Goal: Task Accomplishment & Management: Use online tool/utility

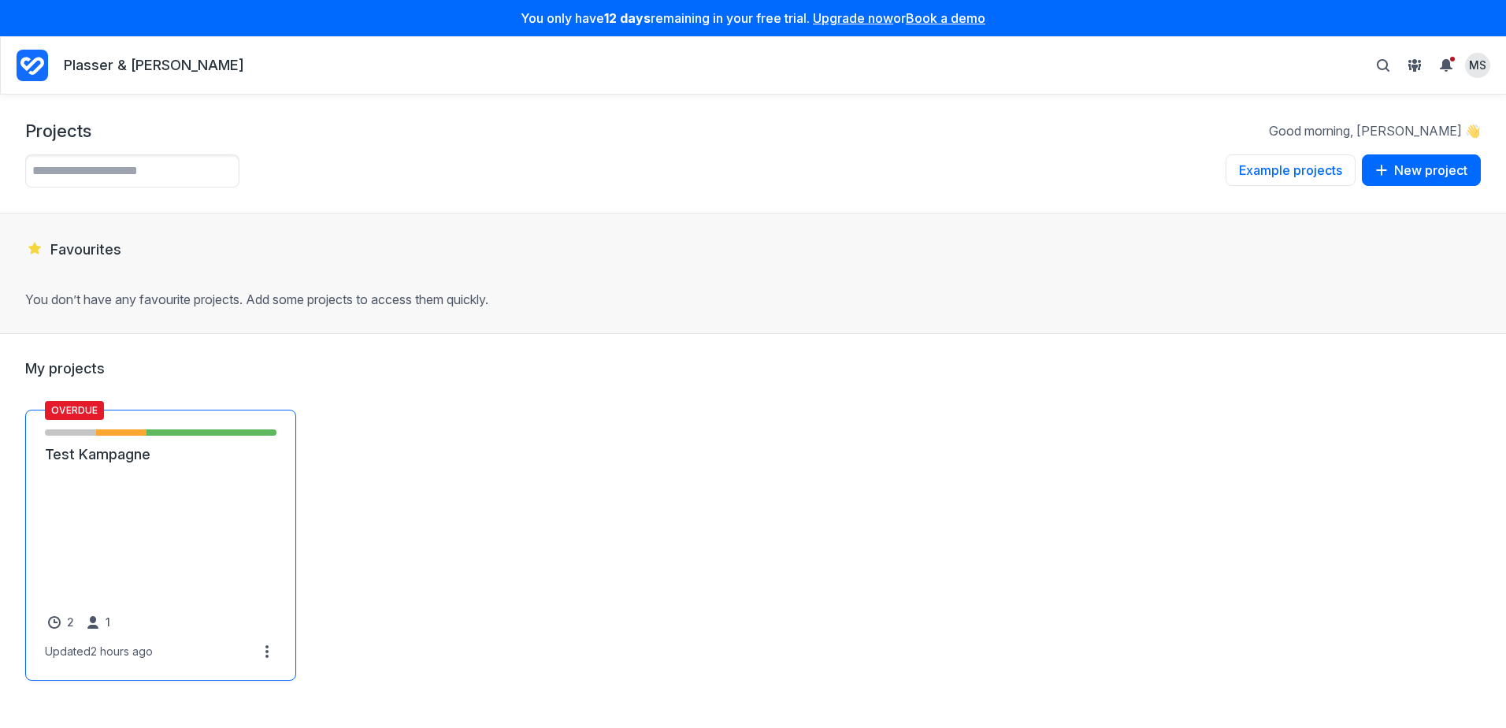
drag, startPoint x: 0, startPoint y: 0, endPoint x: 166, endPoint y: 480, distance: 507.8
click at [166, 464] on link "Test Kampagne" at bounding box center [161, 454] width 232 height 19
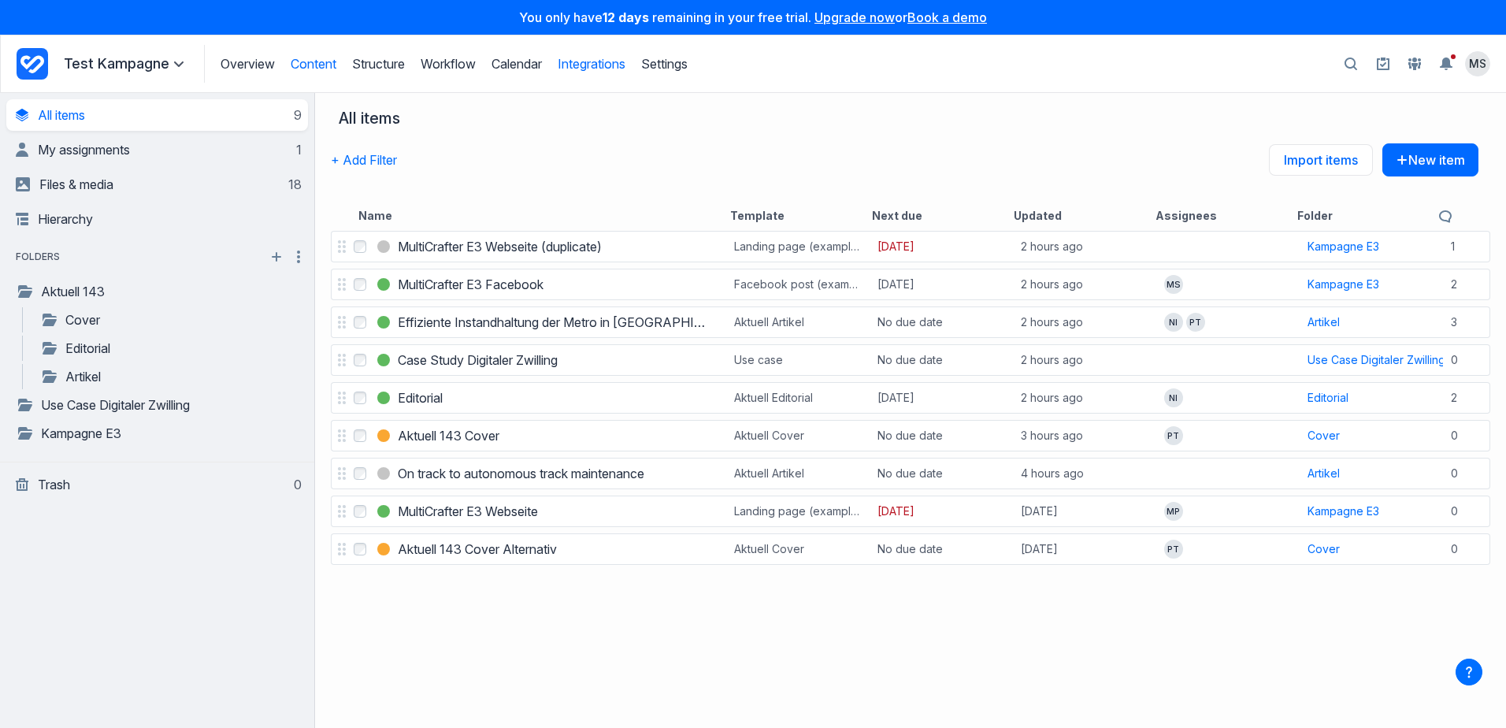
click at [590, 61] on link "Integrations" at bounding box center [592, 64] width 68 height 16
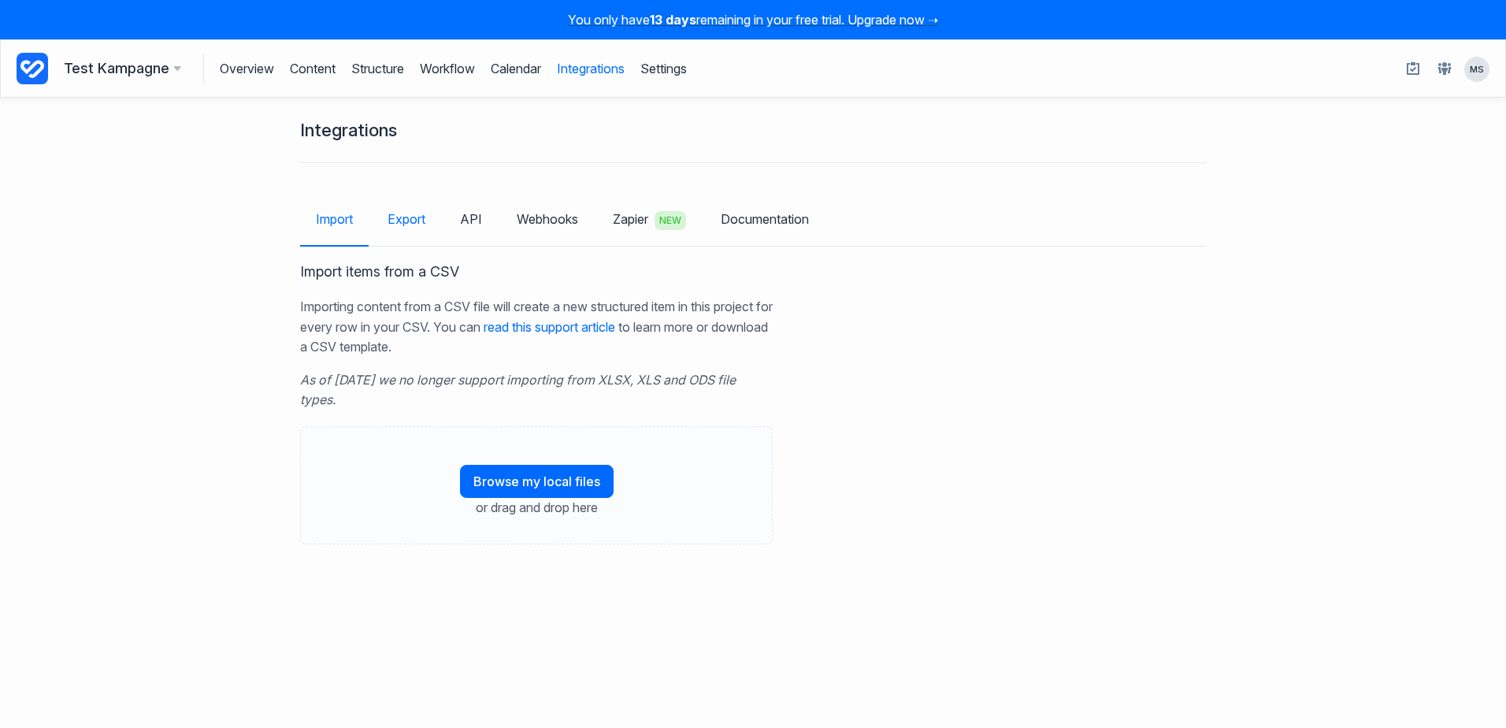
click at [416, 217] on link "Export" at bounding box center [406, 219] width 69 height 46
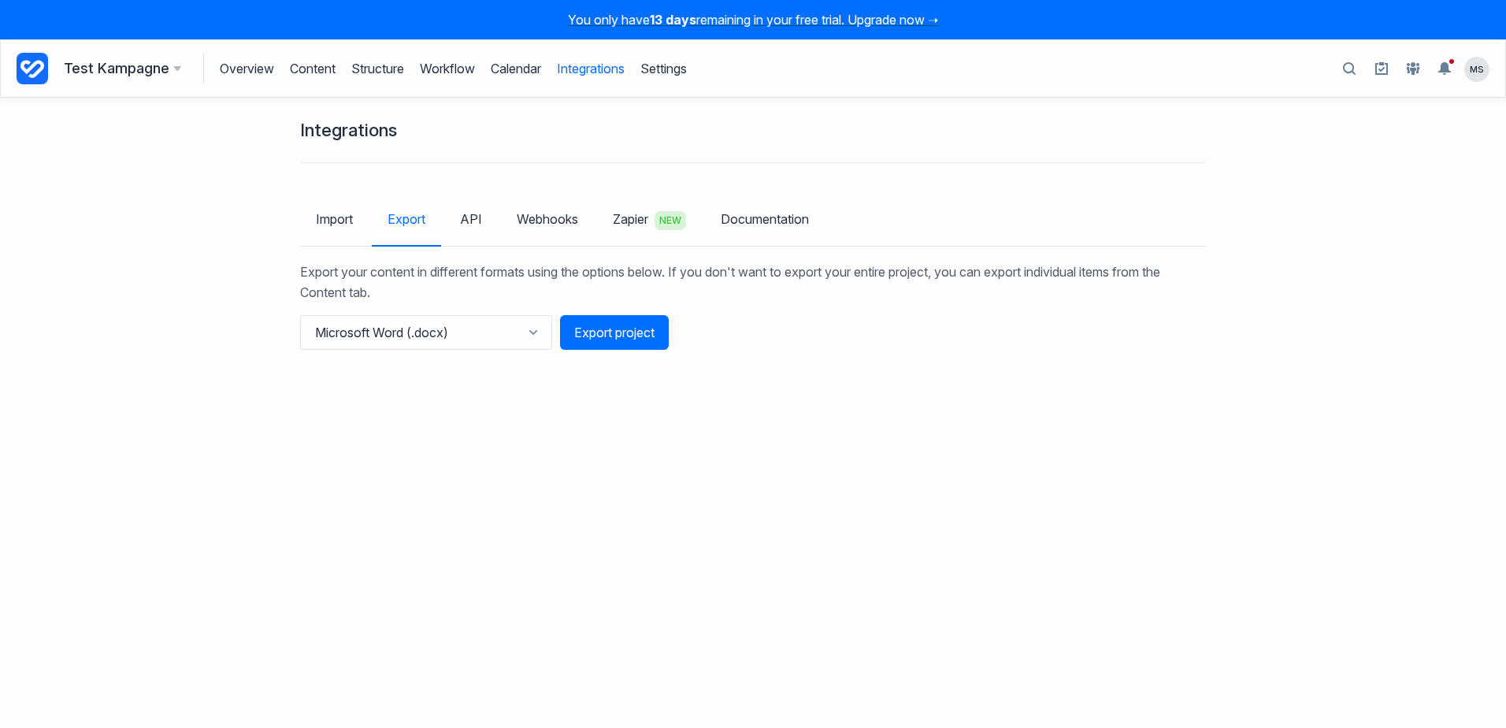
click at [456, 431] on div "Integrations Import Export API Webhooks Zapier NEW Documentation Export your co…" at bounding box center [753, 413] width 1506 height 630
click at [487, 329] on button "Microsoft Word (.docx)" at bounding box center [426, 332] width 252 height 35
click at [436, 402] on button "PDF document (.pdf)" at bounding box center [387, 398] width 170 height 26
click at [597, 329] on button "Export project" at bounding box center [614, 332] width 109 height 35
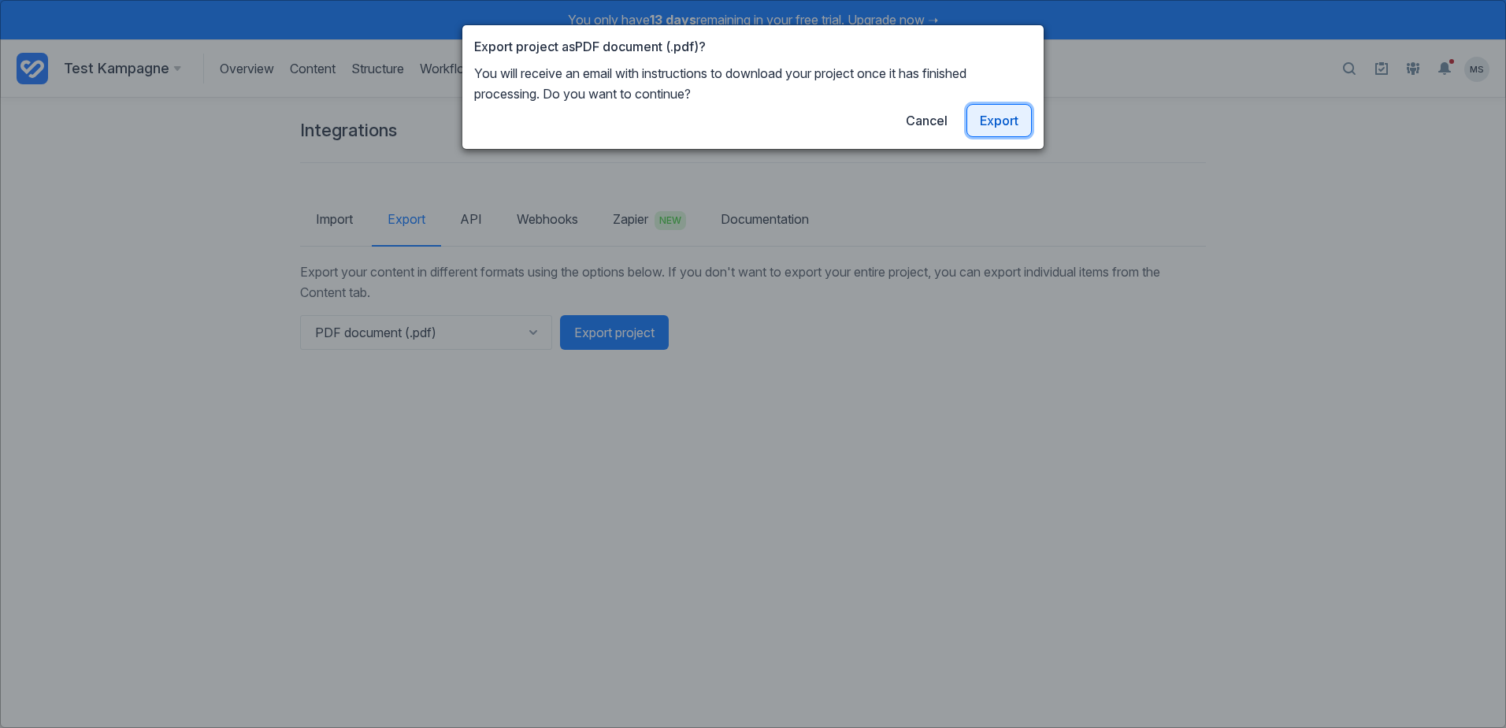
click at [994, 123] on link "Export" at bounding box center [999, 120] width 65 height 33
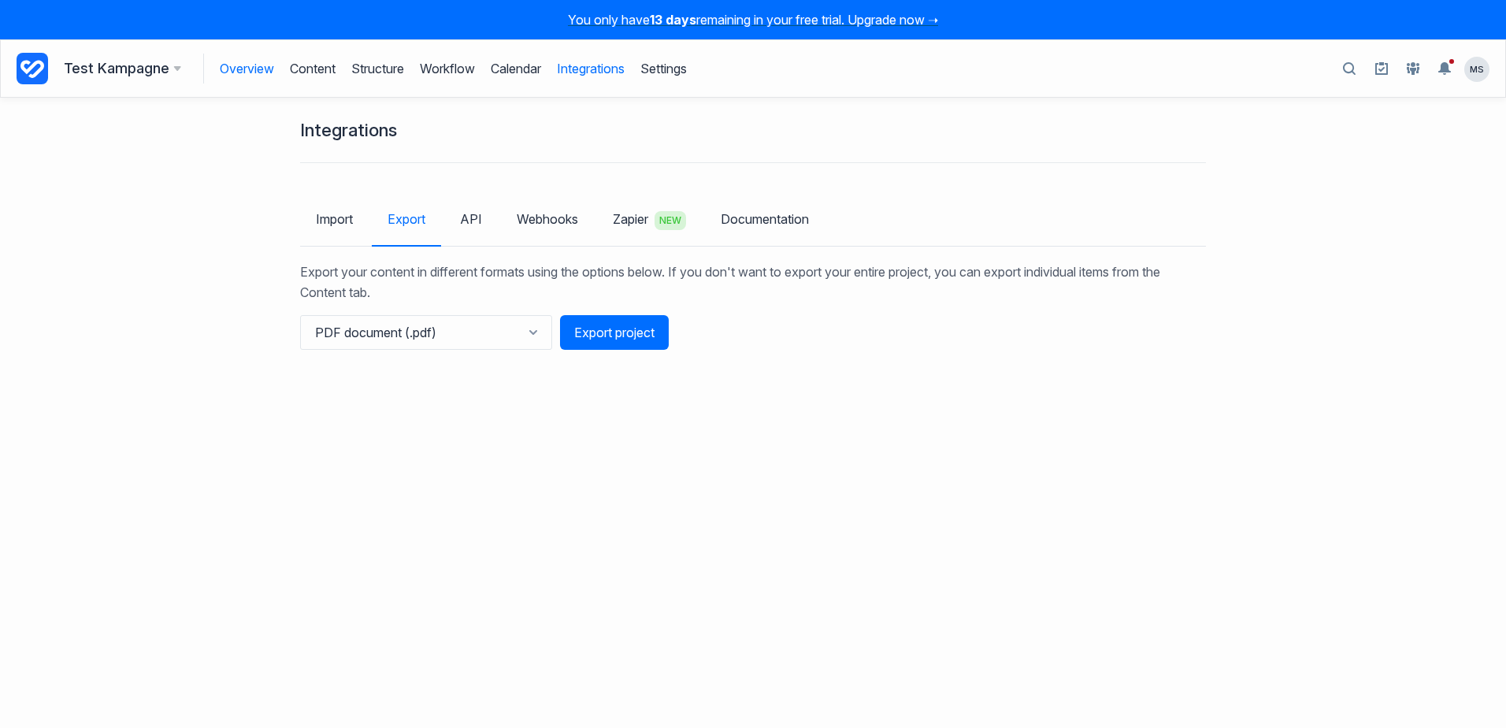
click at [244, 70] on link "Overview" at bounding box center [247, 69] width 54 height 30
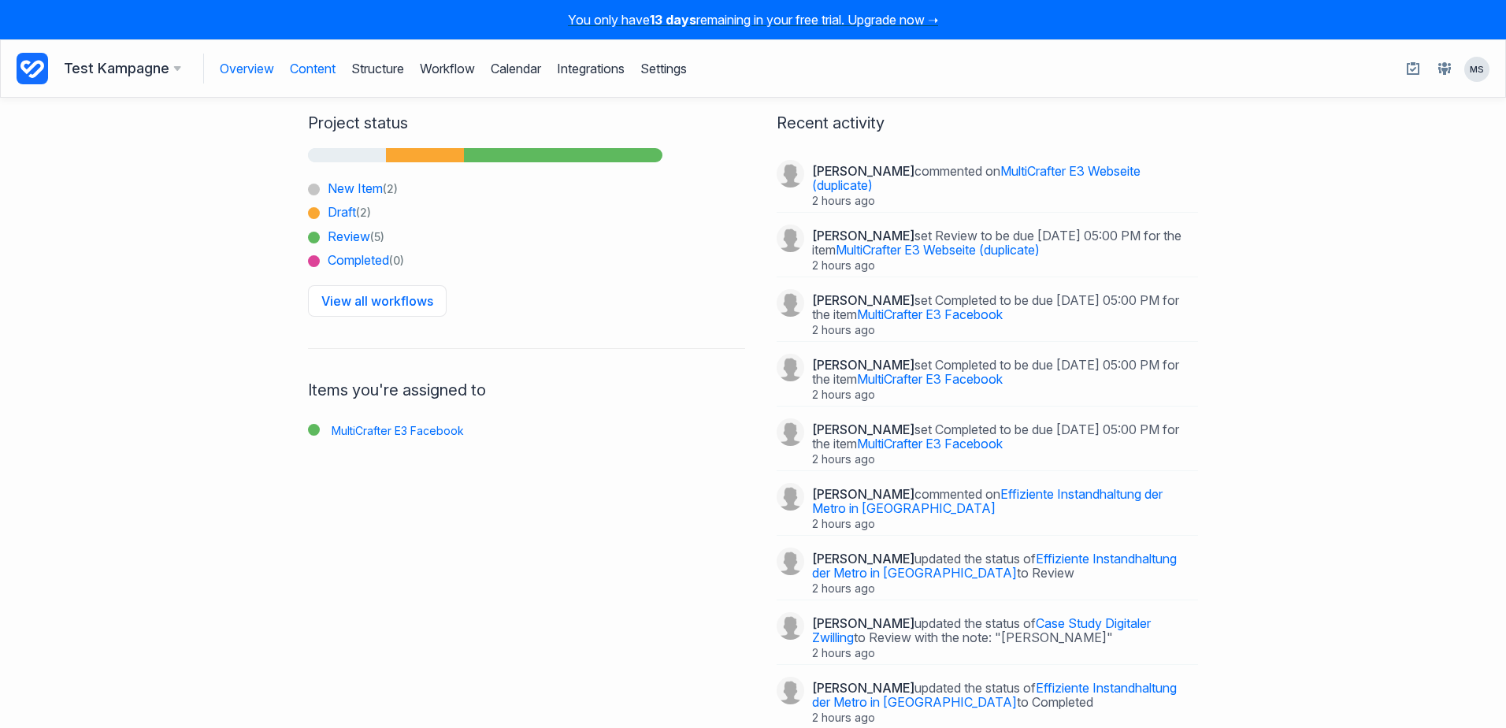
click at [315, 75] on link "Content" at bounding box center [313, 69] width 46 height 30
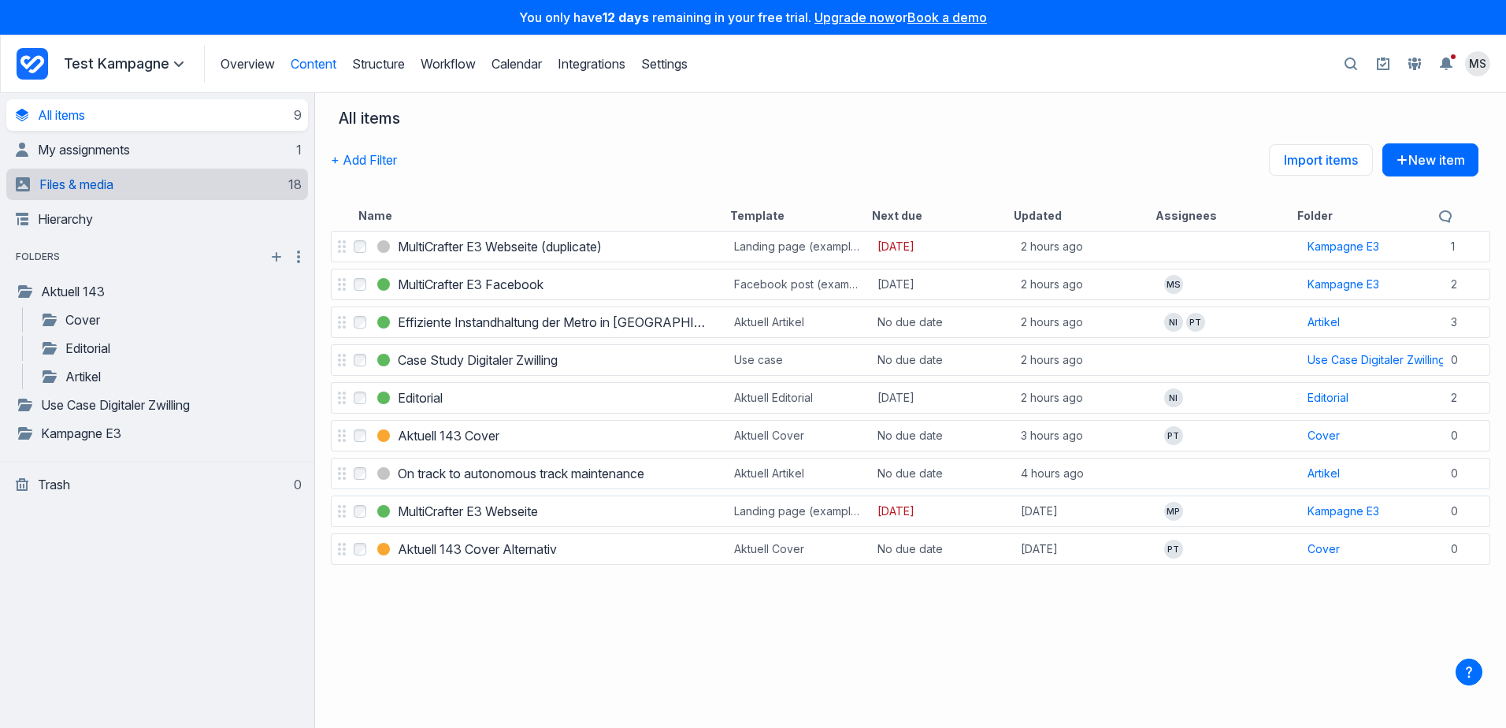
click at [137, 184] on link "Files & media 18" at bounding box center [159, 185] width 286 height 32
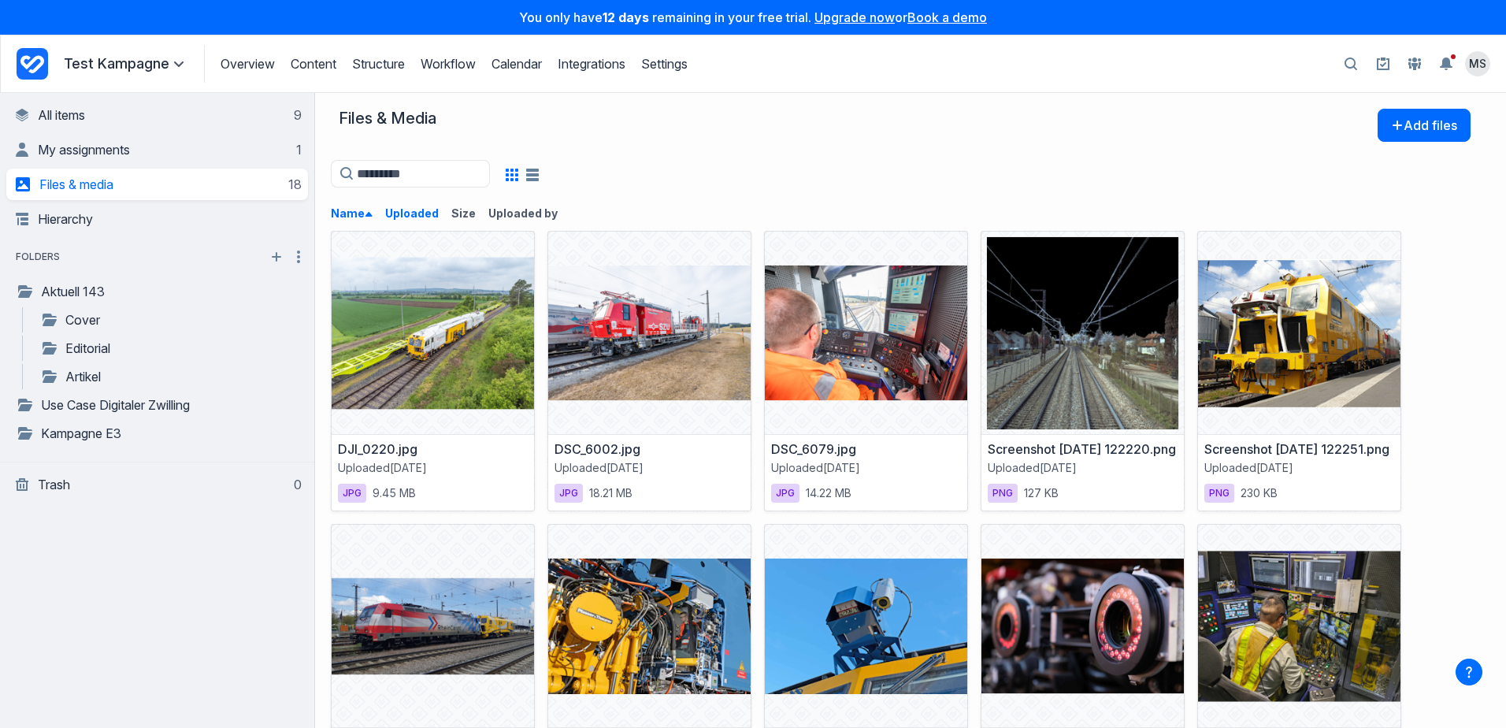
click at [420, 214] on button "Uploaded" at bounding box center [418, 214] width 66 height 16
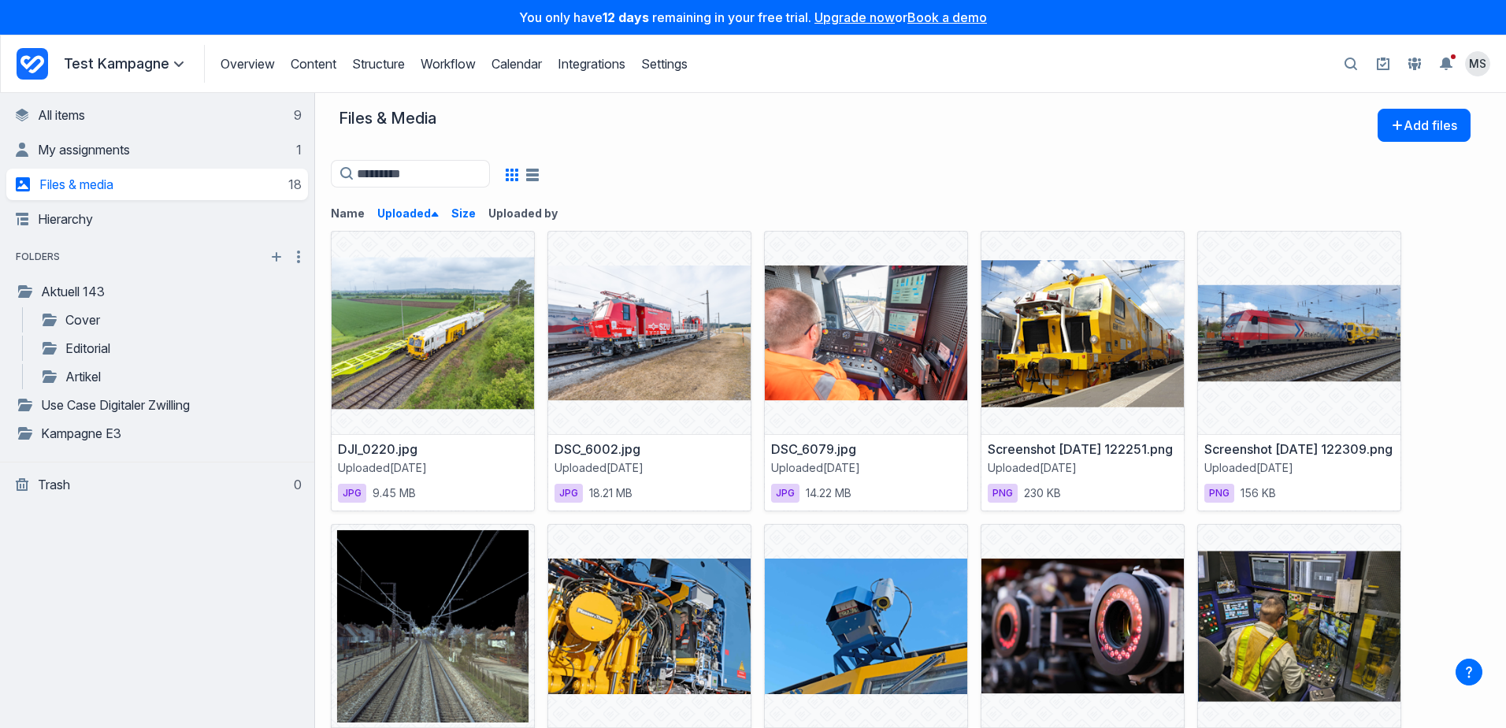
click at [459, 215] on button "Size" at bounding box center [469, 214] width 37 height 16
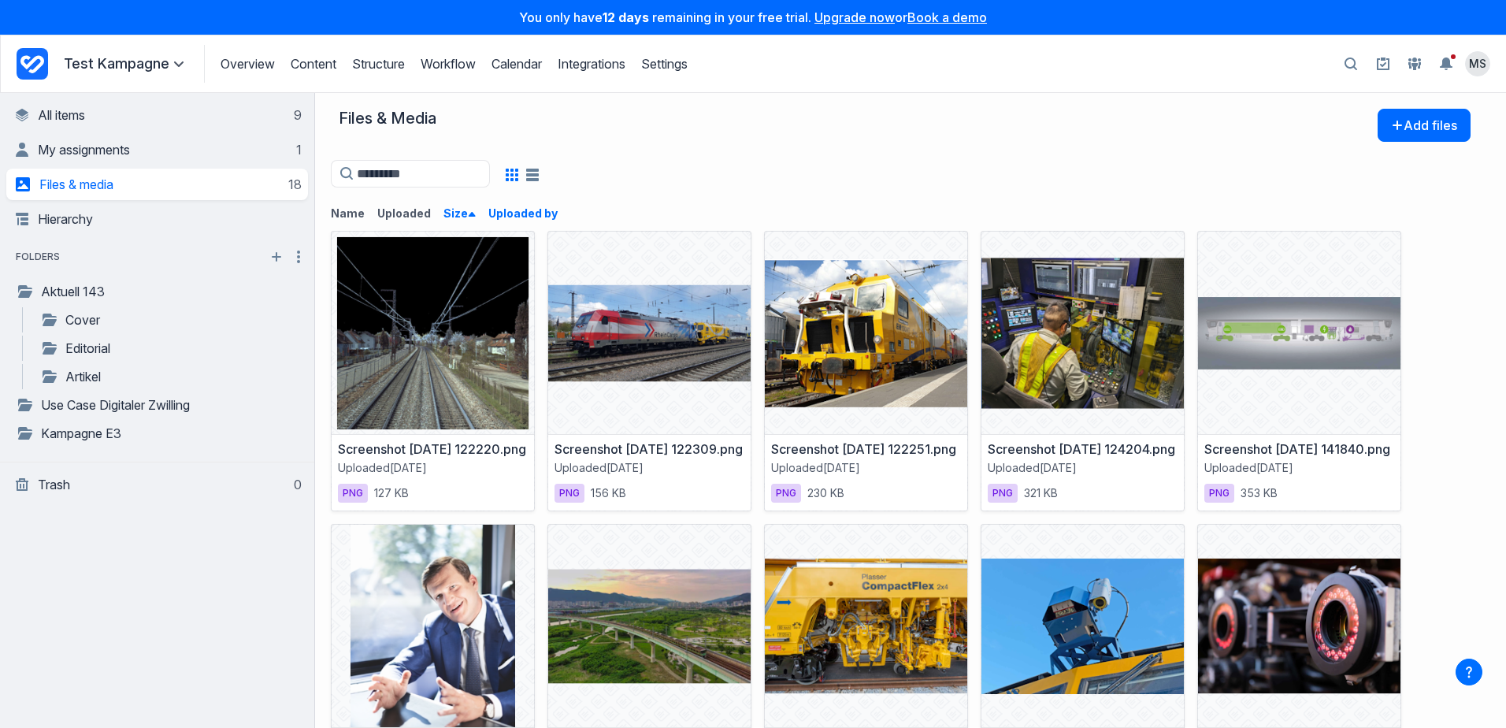
click at [512, 213] on button "Uploaded by" at bounding box center [529, 214] width 82 height 16
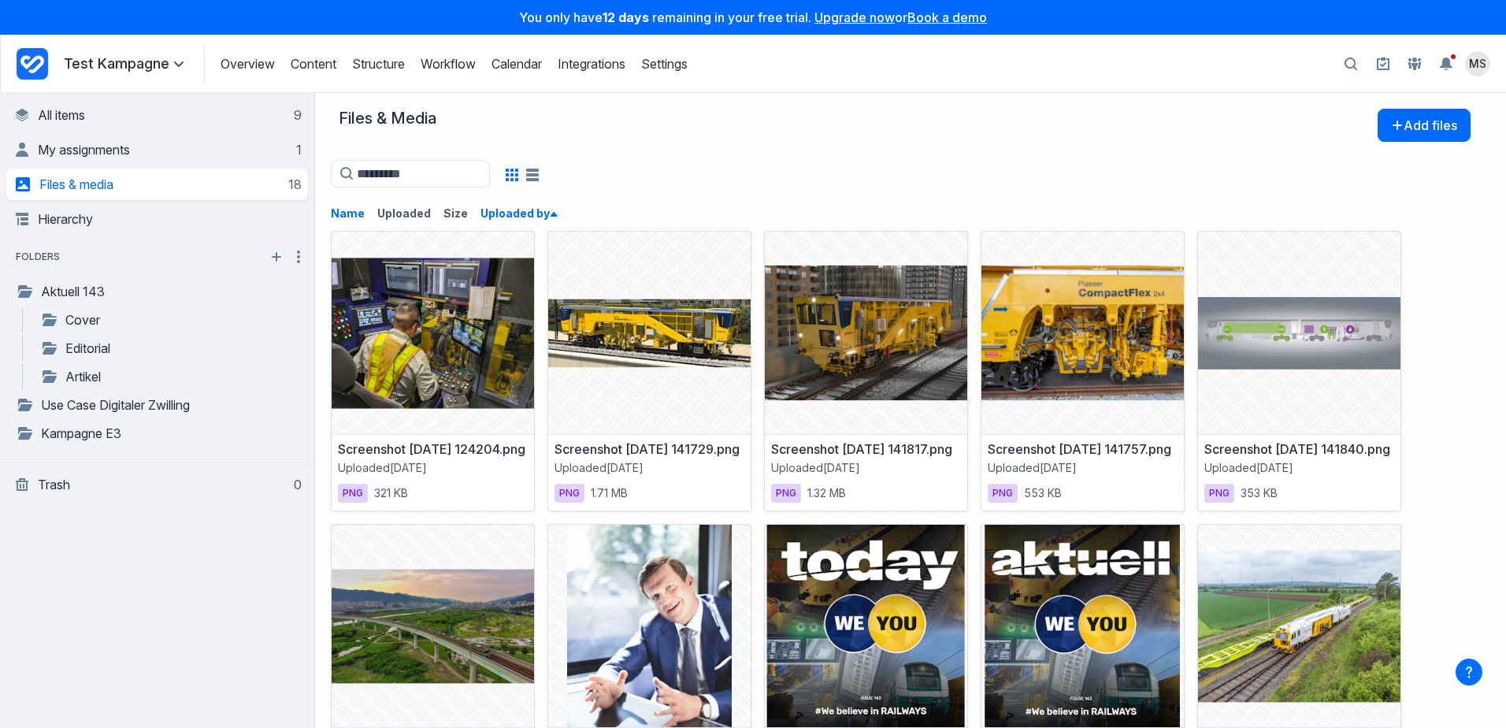
click at [340, 213] on button "Name" at bounding box center [354, 214] width 46 height 16
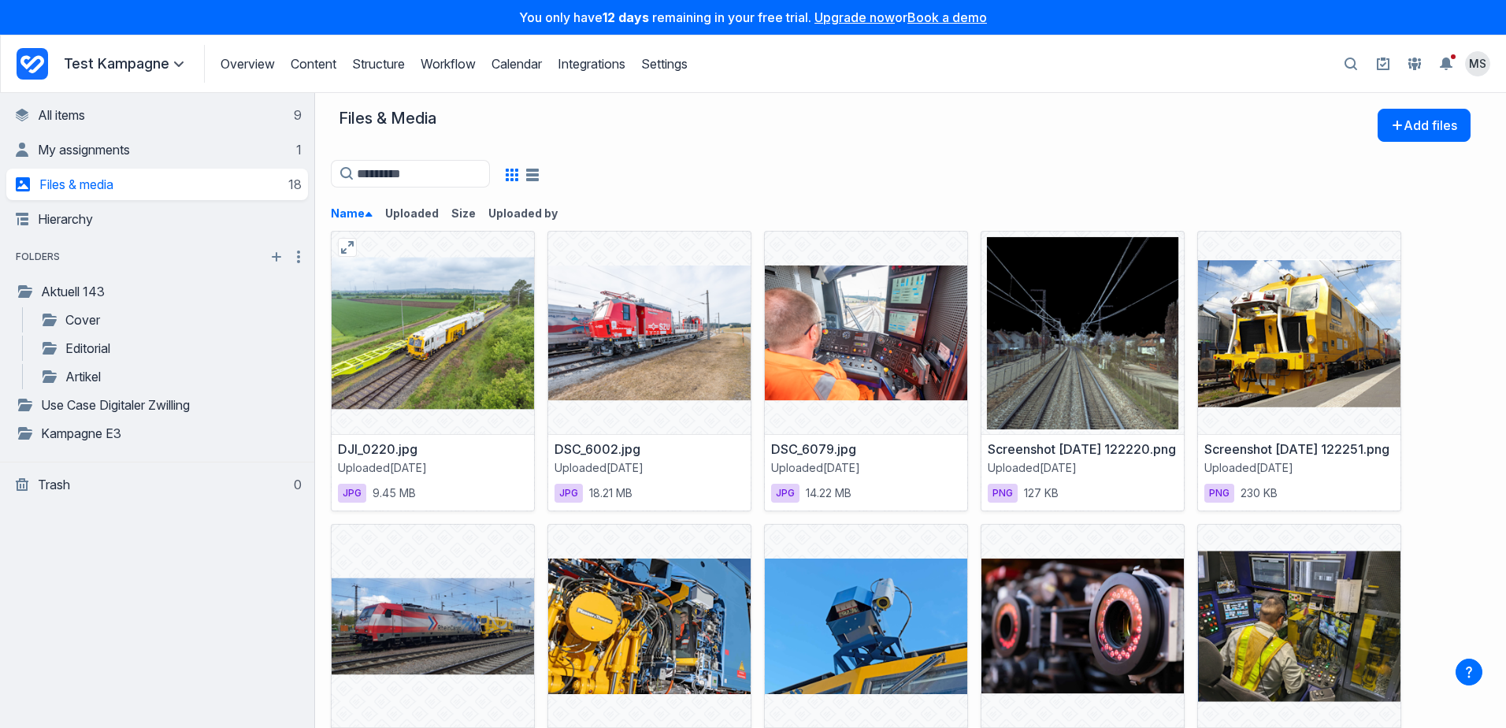
click at [470, 359] on div at bounding box center [433, 333] width 202 height 202
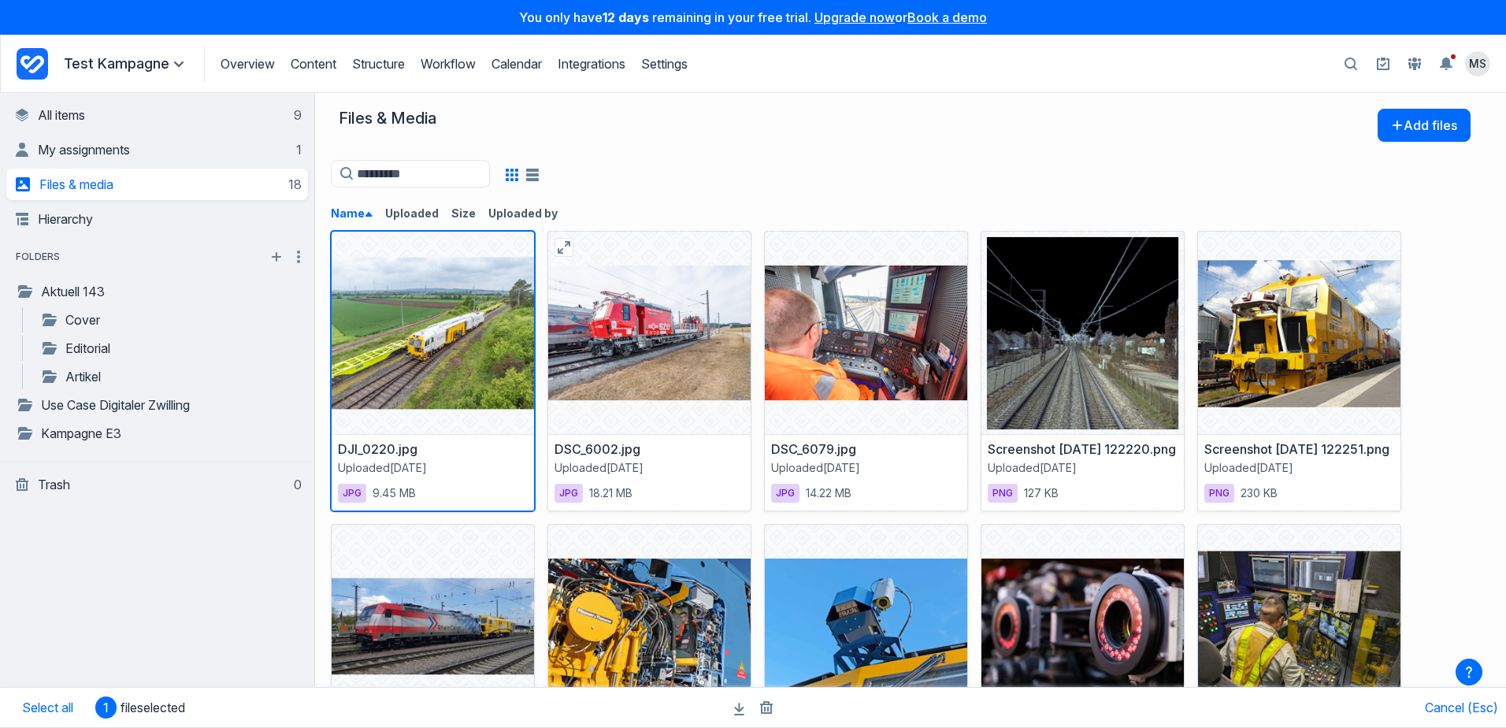
click at [695, 336] on div at bounding box center [649, 333] width 202 height 202
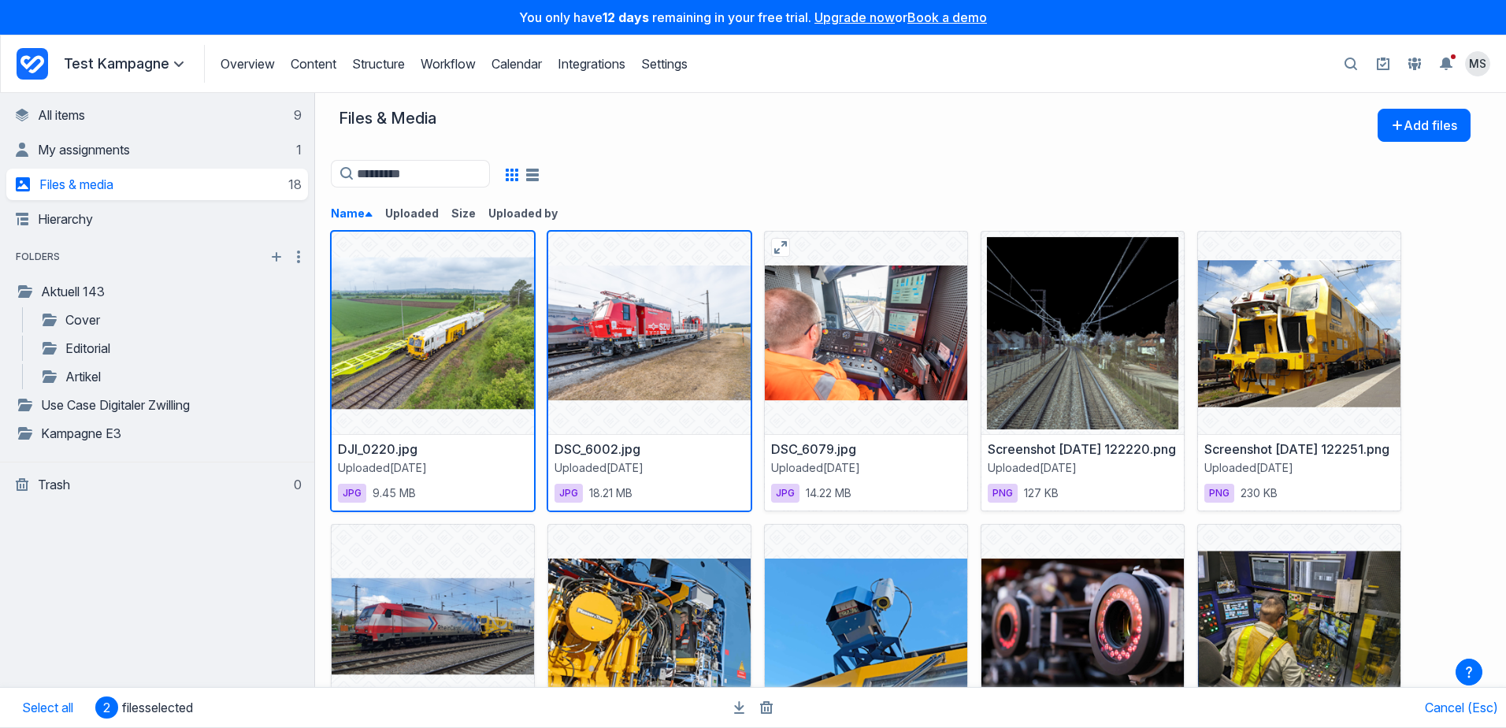
click at [879, 355] on div at bounding box center [866, 333] width 202 height 202
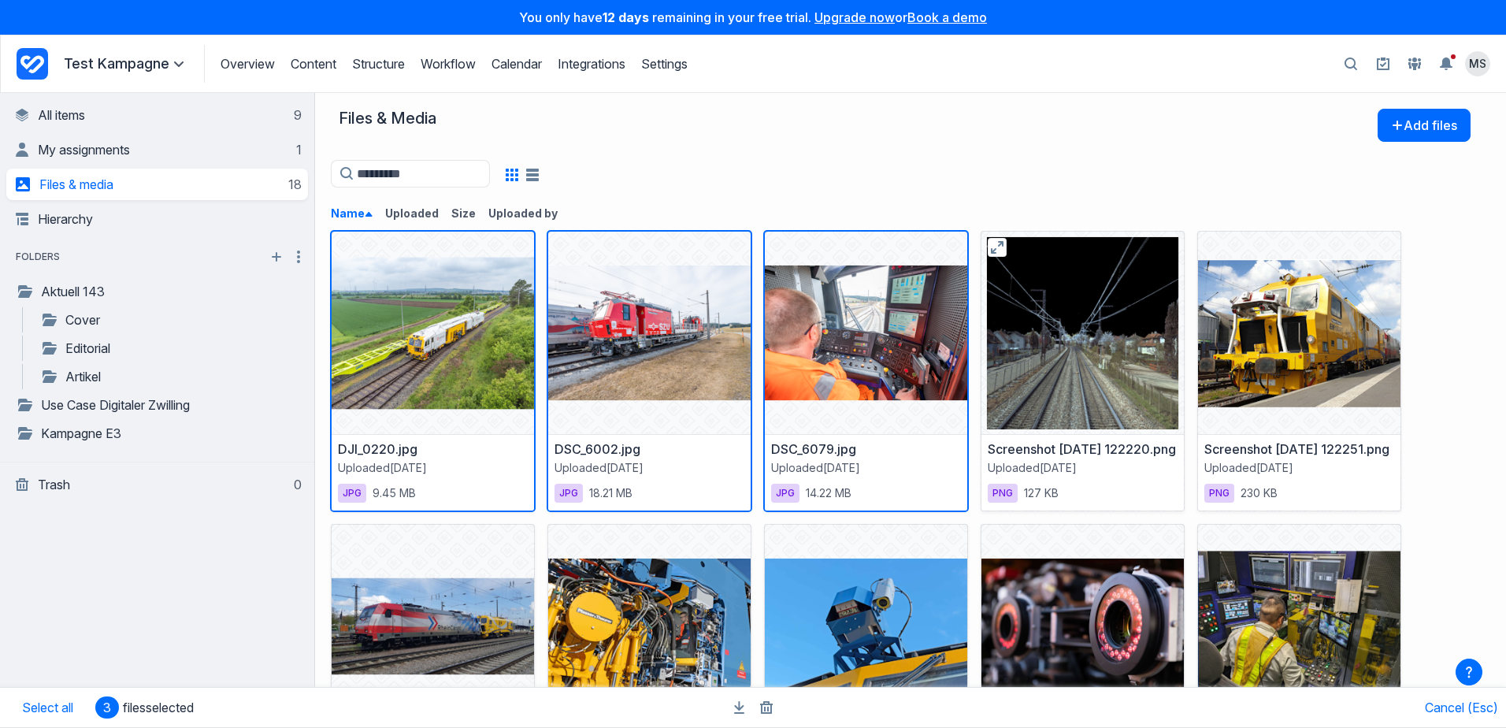
click at [1088, 360] on div at bounding box center [1083, 333] width 202 height 202
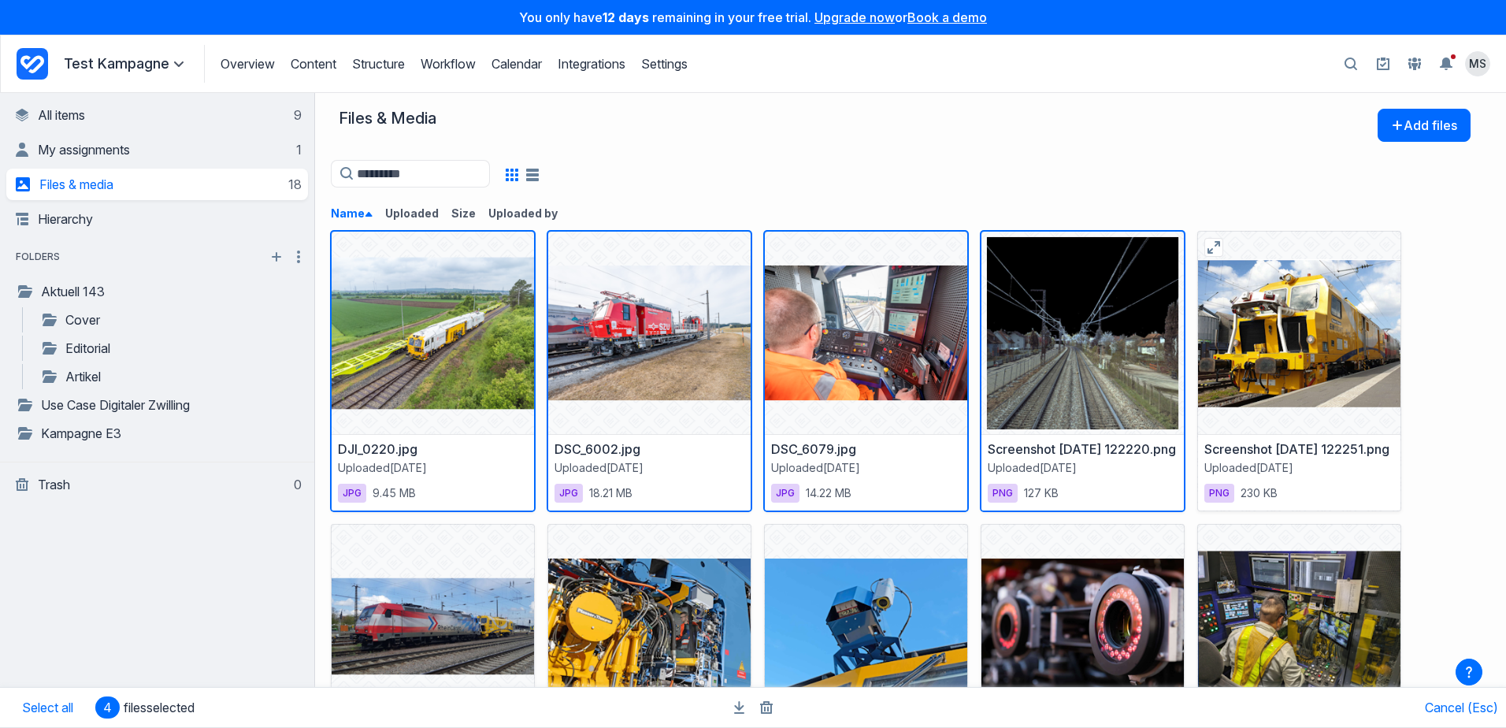
click at [1317, 355] on div at bounding box center [1299, 333] width 202 height 202
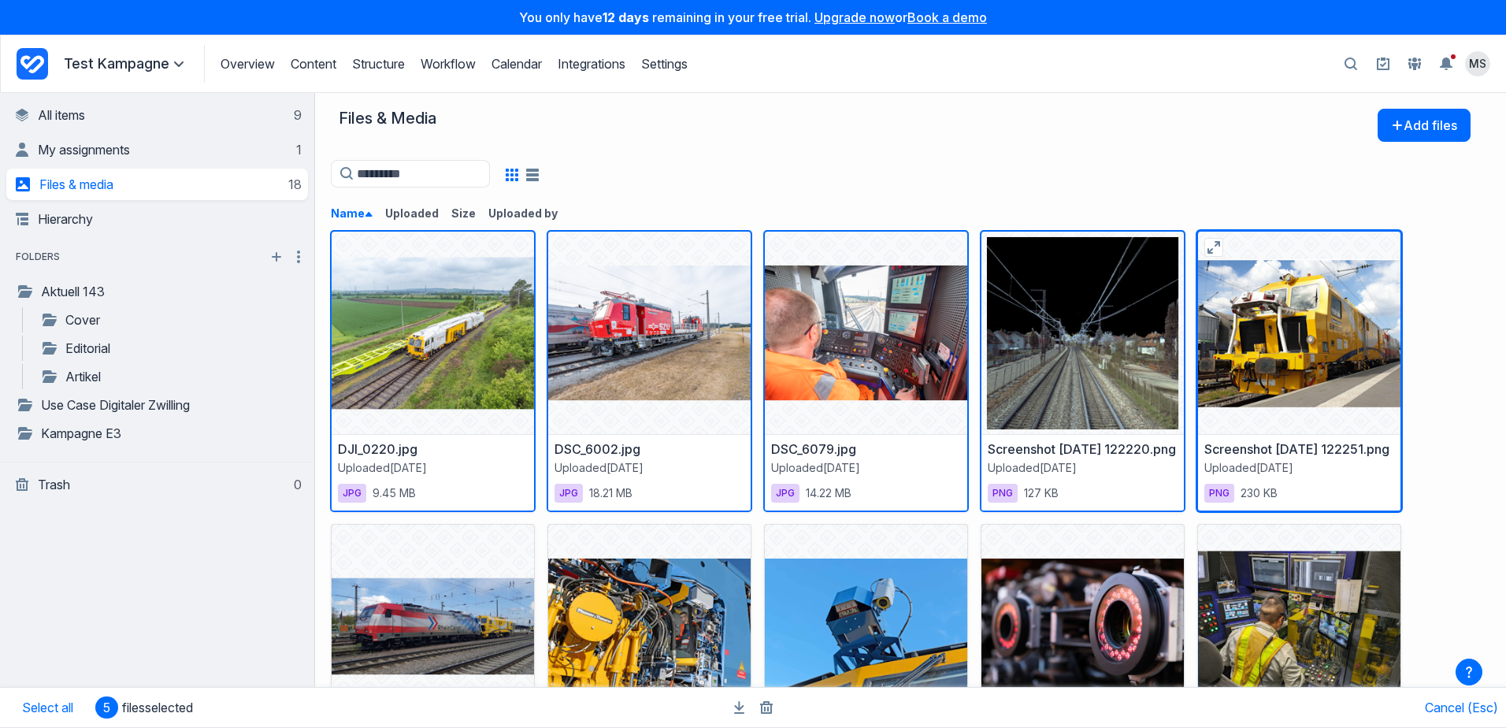
click at [1317, 358] on div at bounding box center [1299, 333] width 202 height 202
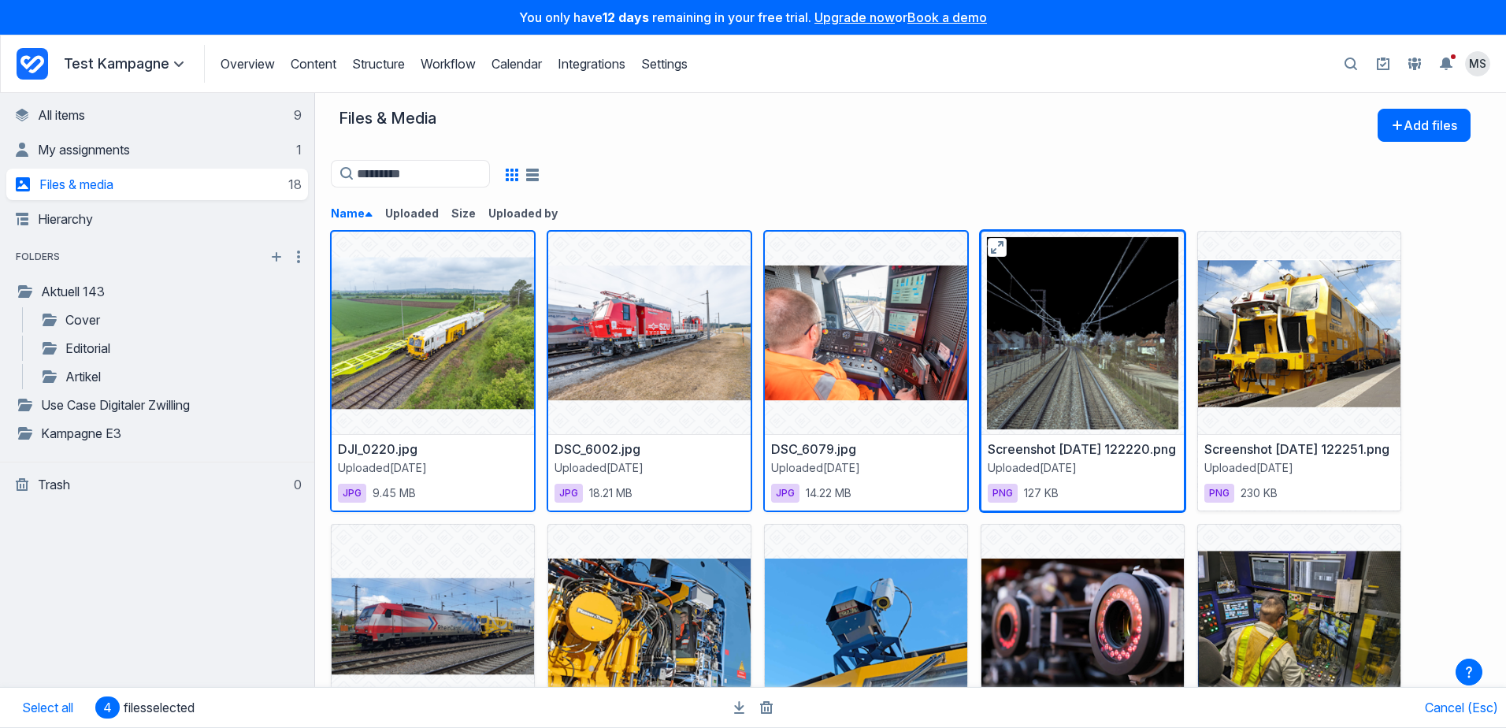
click at [1131, 358] on div at bounding box center [1083, 333] width 202 height 202
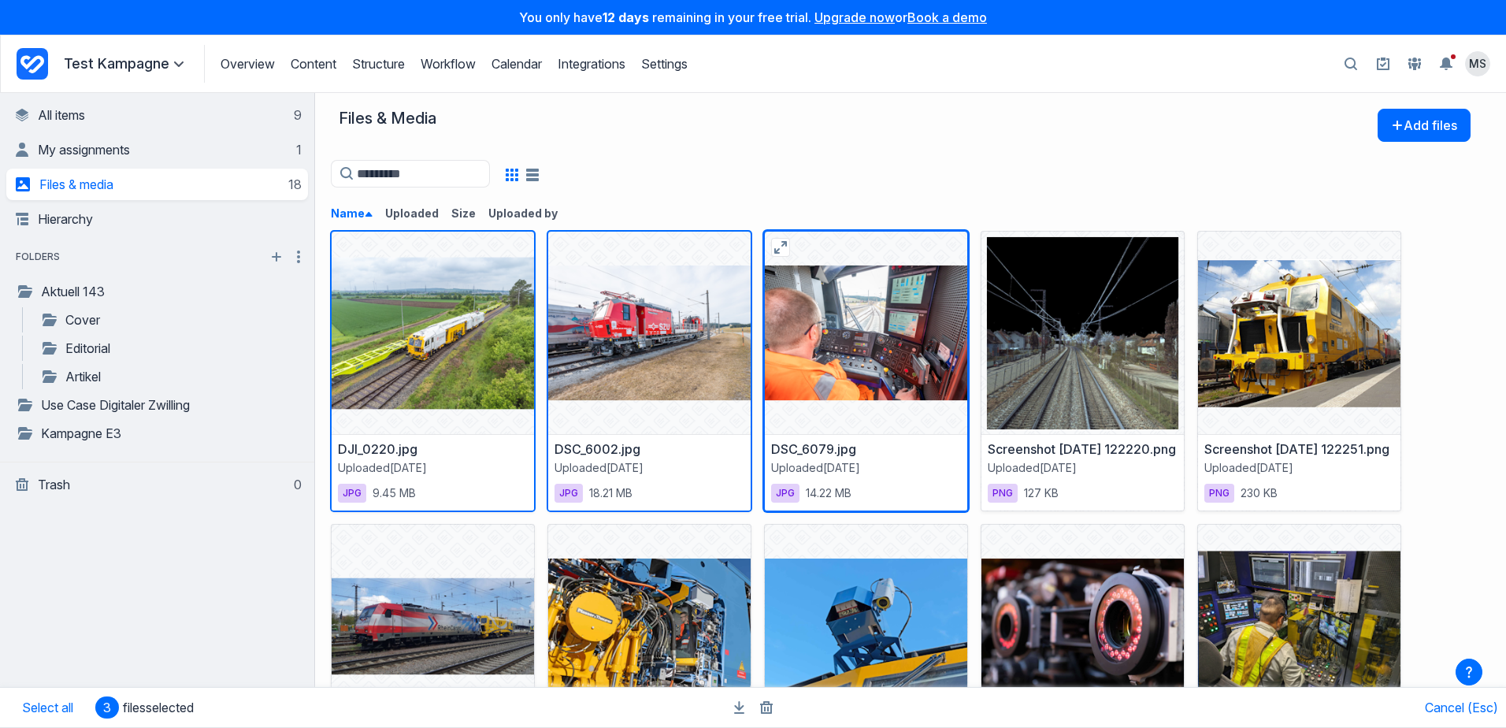
click at [874, 357] on div at bounding box center [866, 333] width 202 height 202
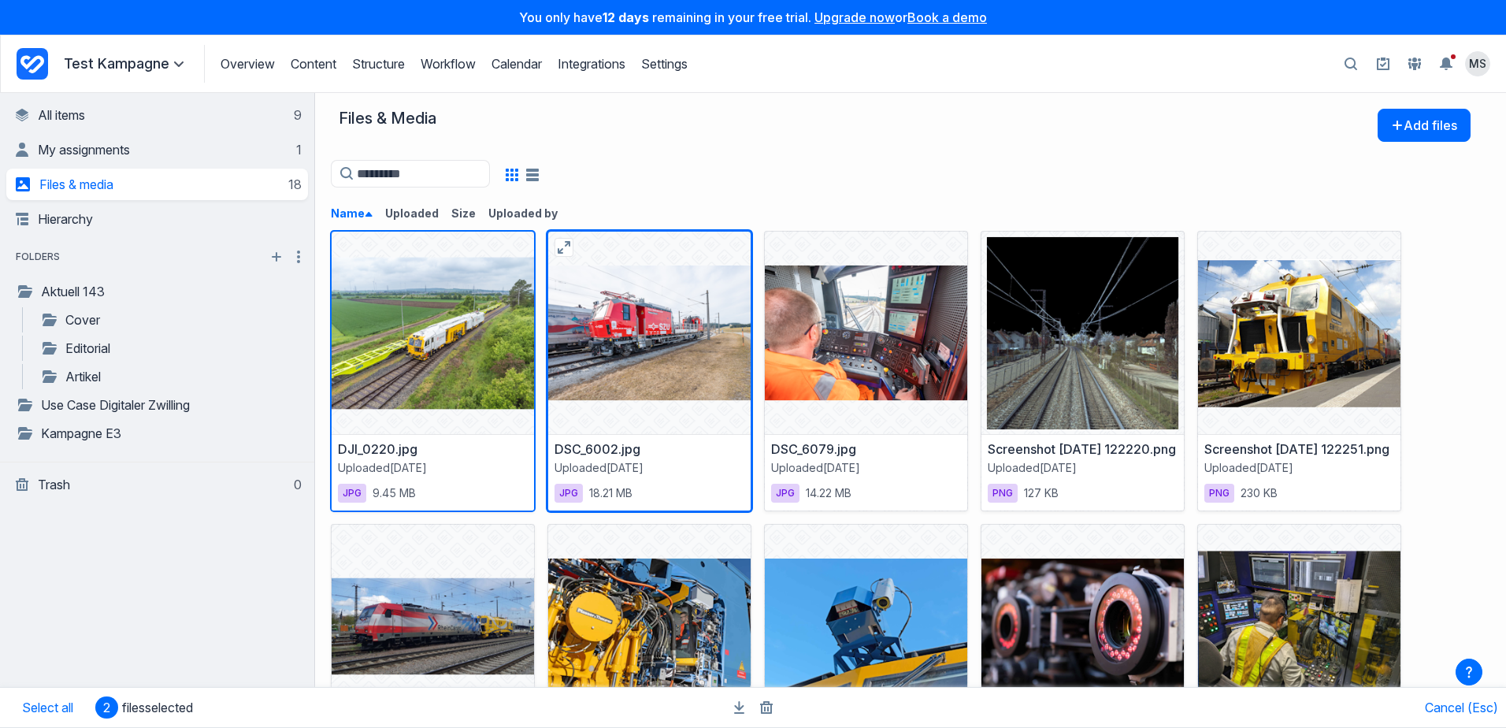
click at [633, 350] on div at bounding box center [649, 333] width 202 height 202
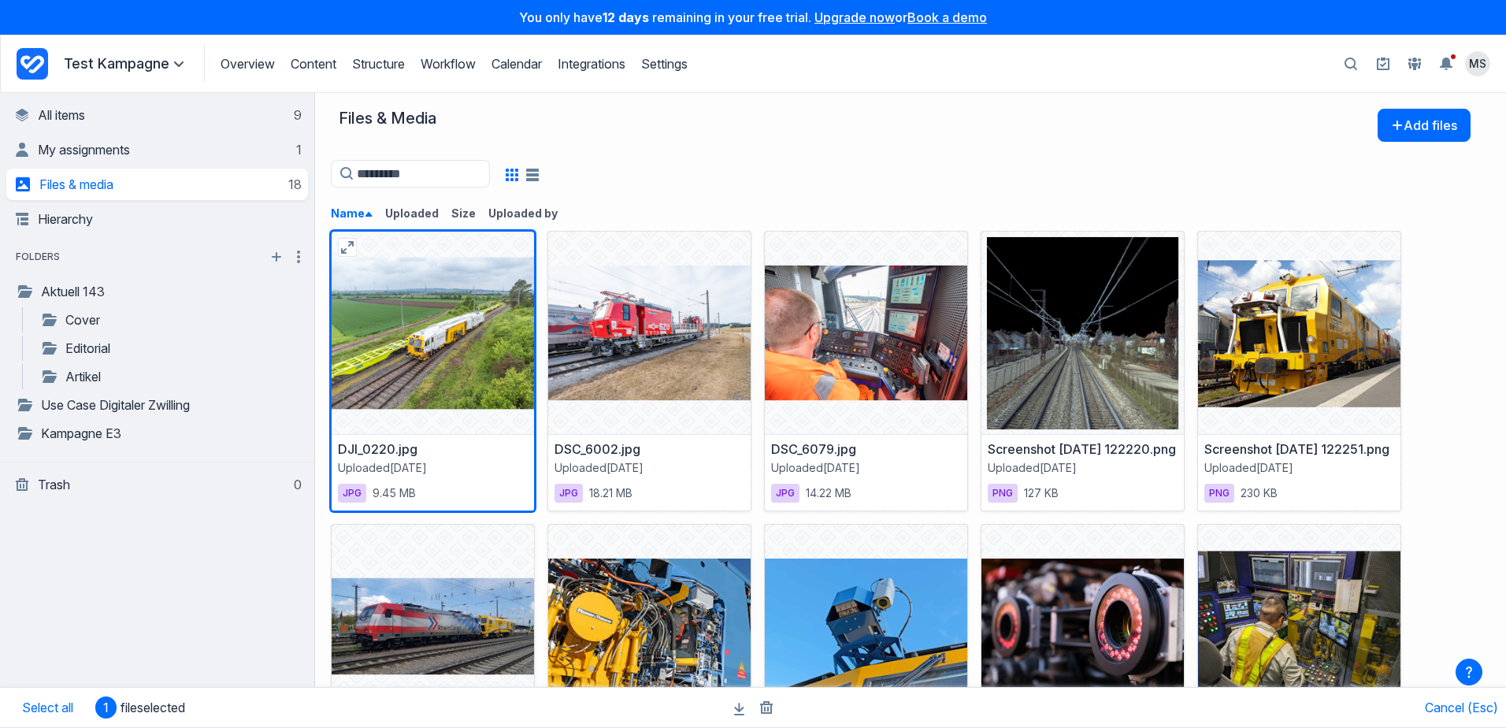
click at [462, 349] on div at bounding box center [433, 333] width 202 height 202
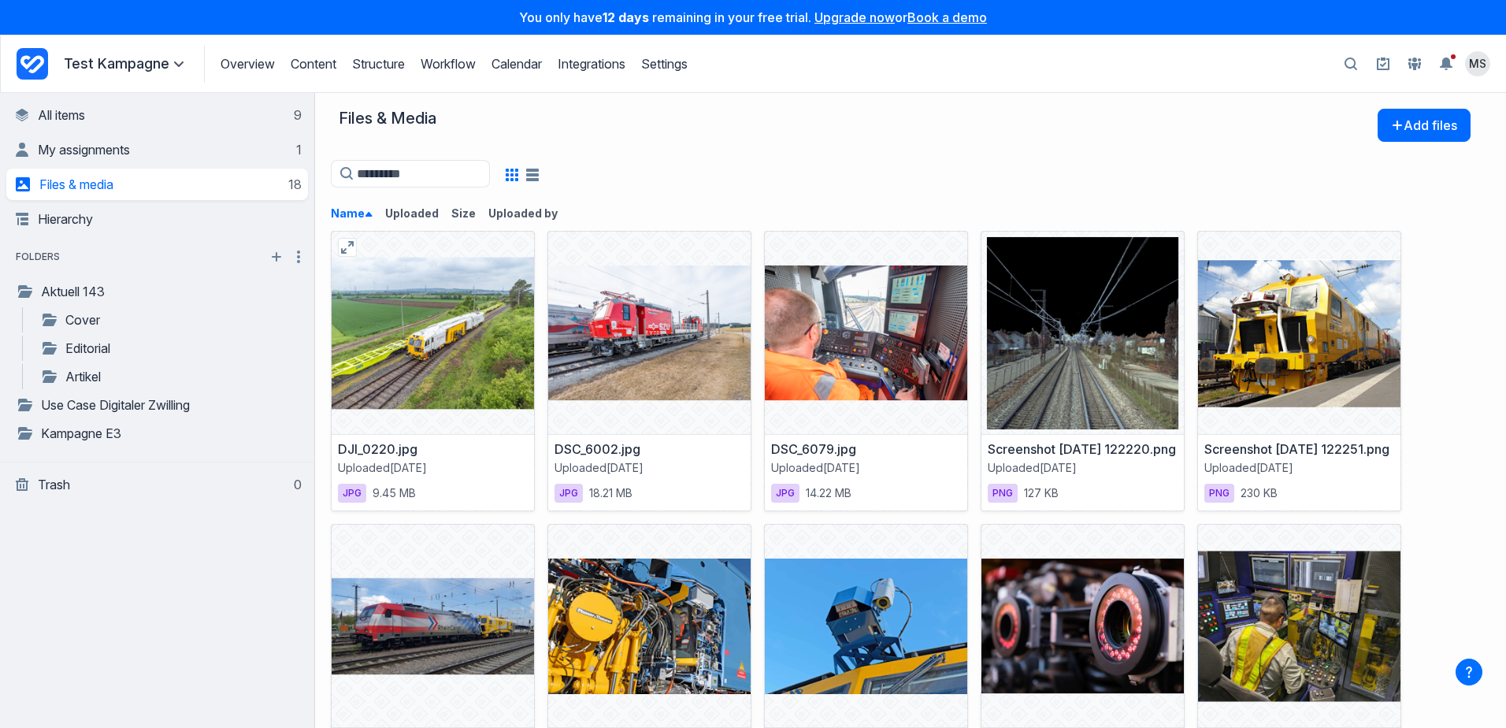
click at [442, 306] on div at bounding box center [433, 333] width 202 height 202
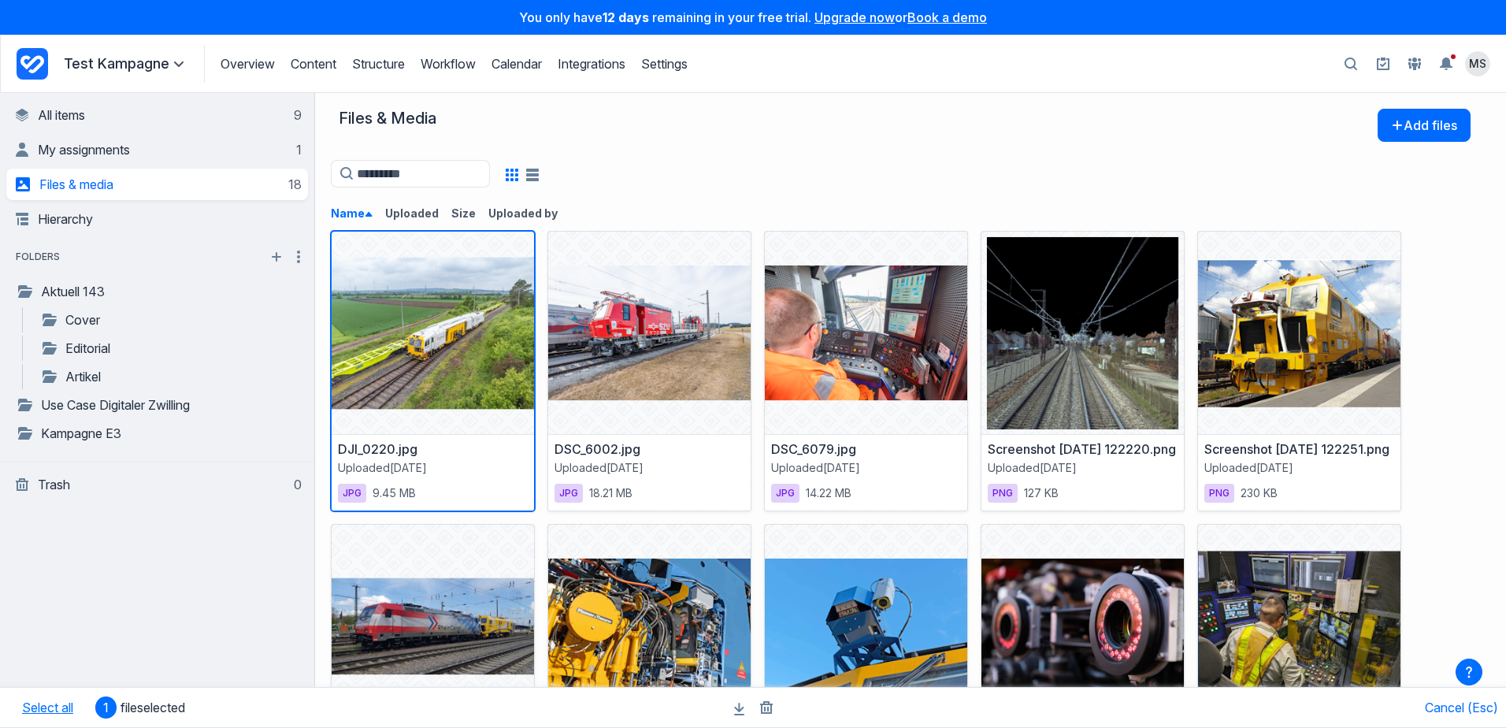
click at [44, 706] on button "Select all" at bounding box center [48, 707] width 80 height 33
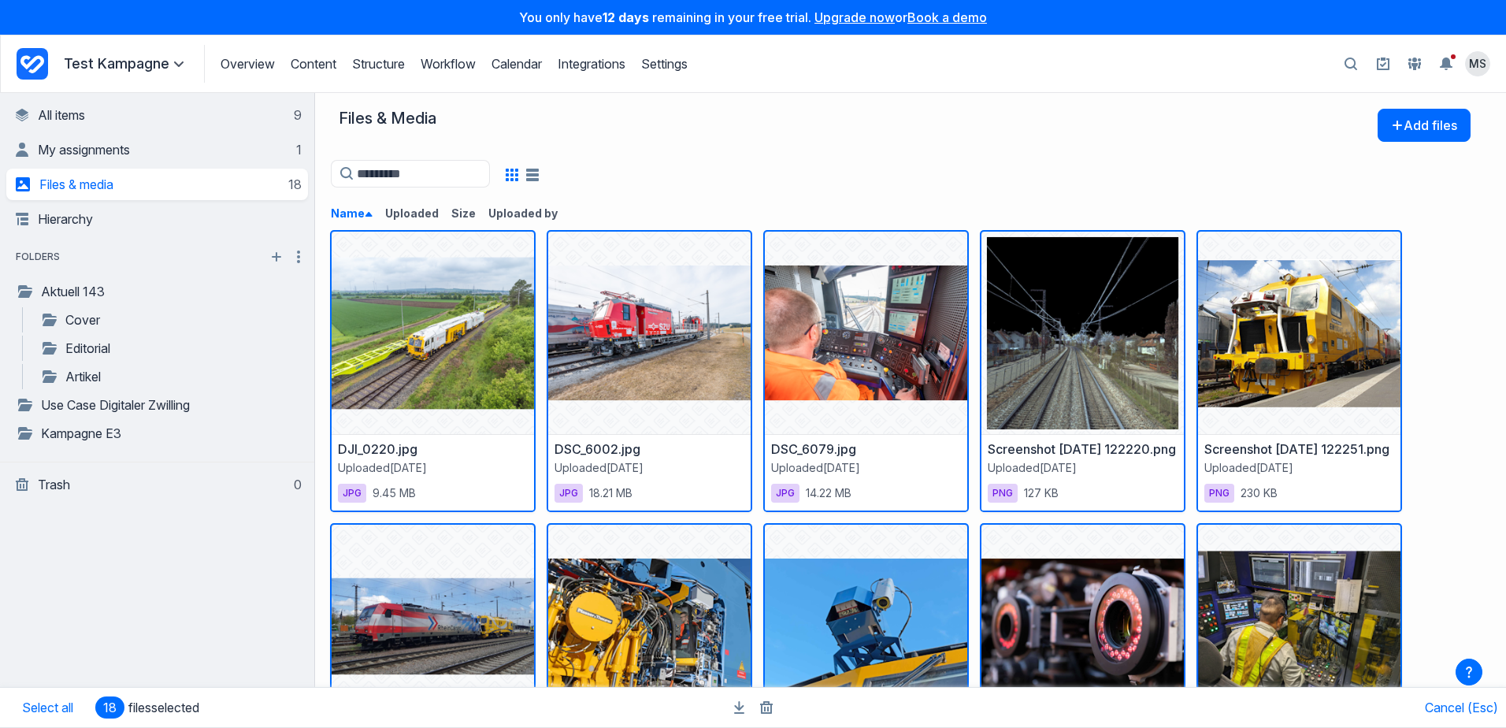
click at [660, 184] on div at bounding box center [905, 174] width 1148 height 32
click at [606, 238] on div at bounding box center [649, 333] width 202 height 202
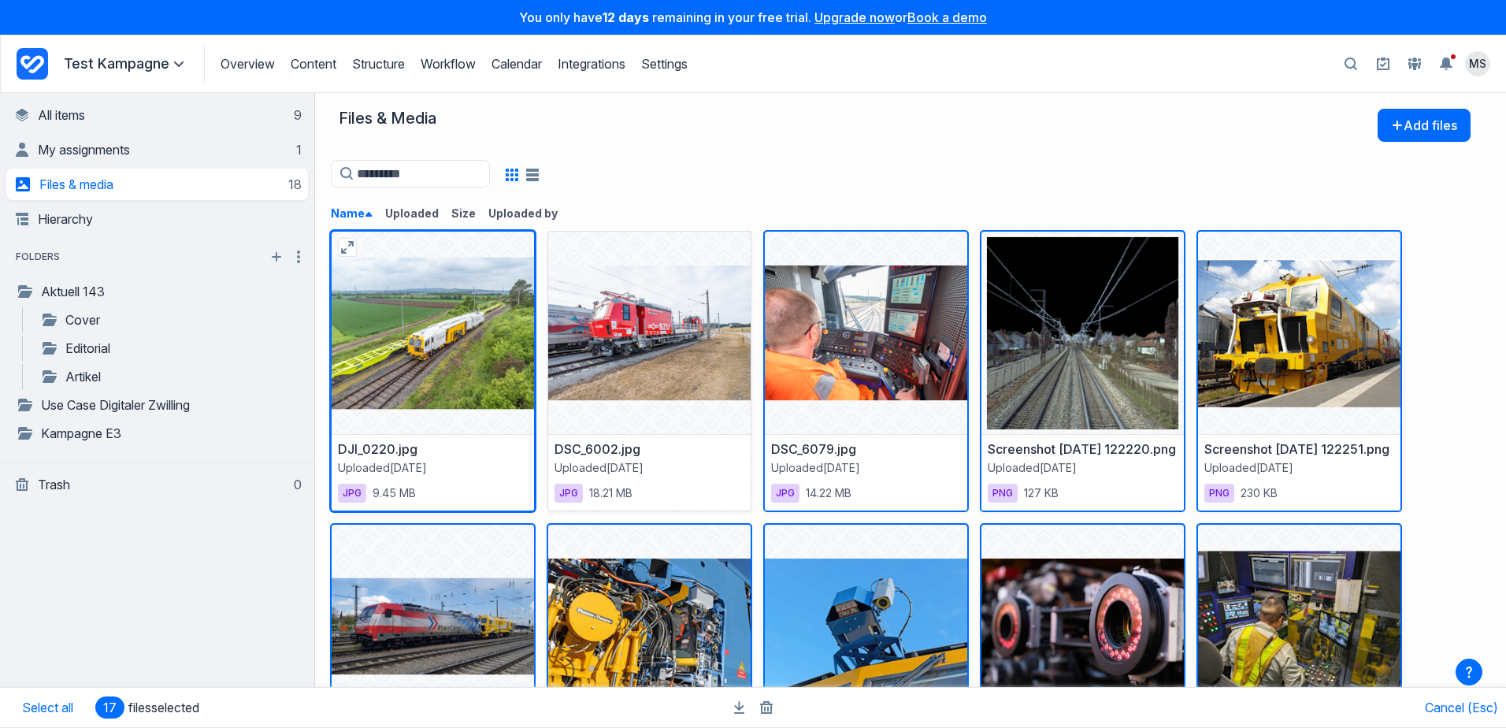
click at [534, 250] on div at bounding box center [433, 333] width 202 height 202
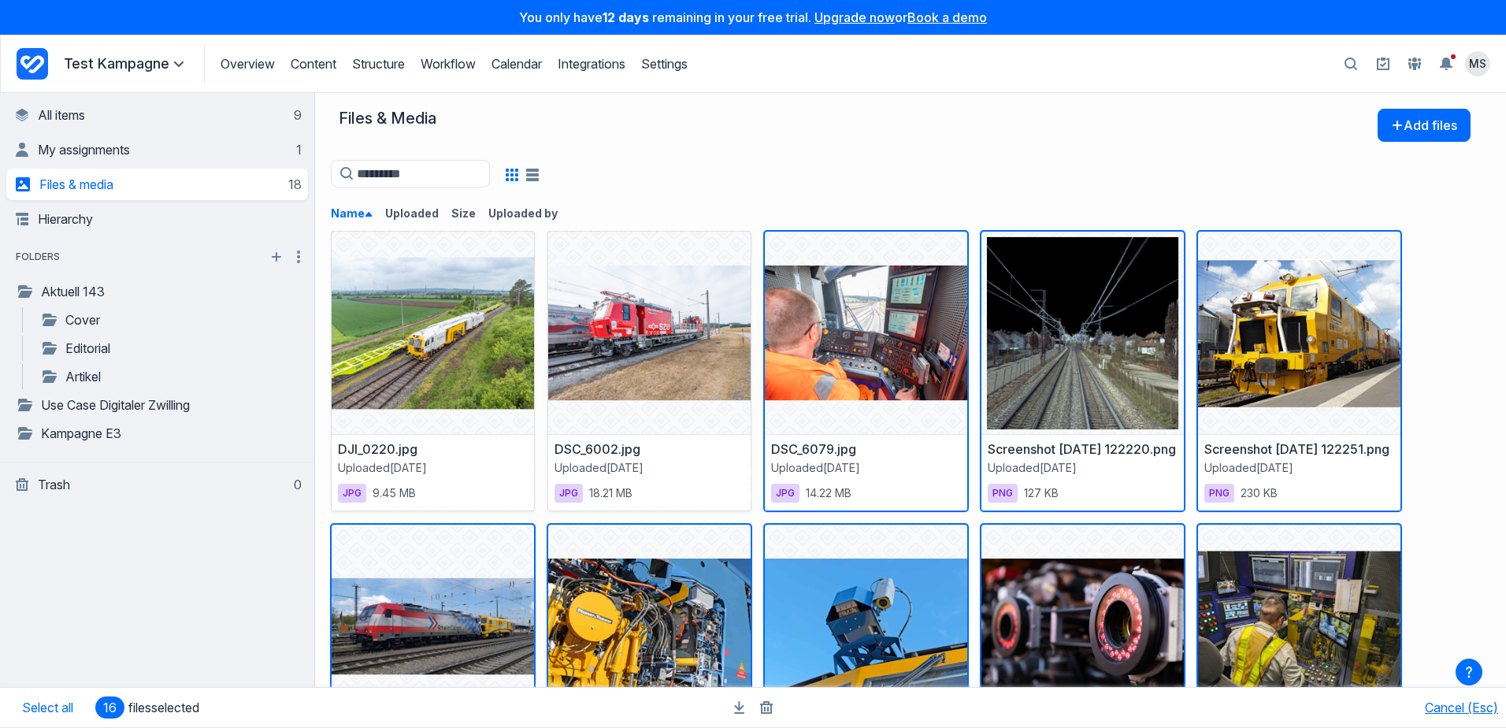
click at [1480, 702] on button "Cancel (Esc)" at bounding box center [1461, 708] width 73 height 16
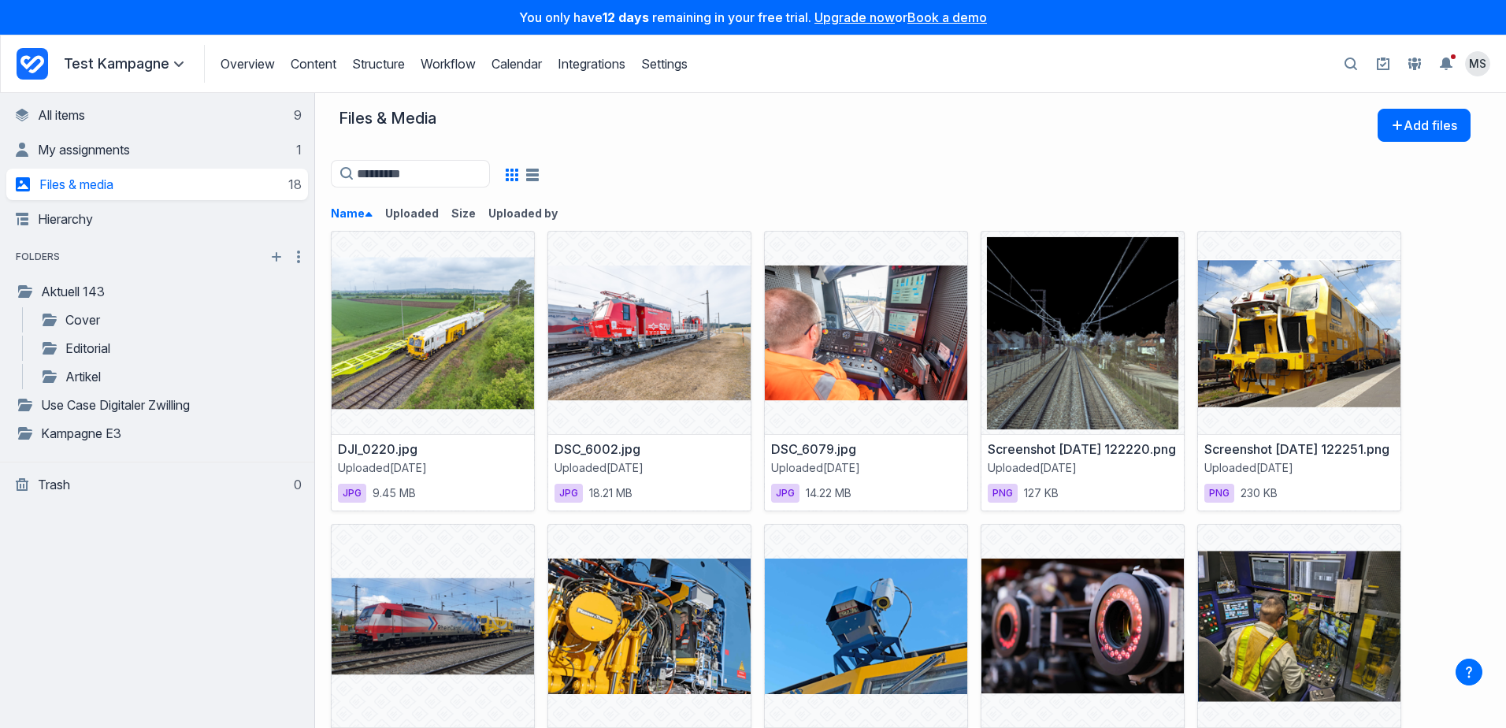
click at [942, 175] on div at bounding box center [905, 174] width 1148 height 32
click at [1119, 149] on div "Files & Media Add files" at bounding box center [905, 133] width 1148 height 49
click at [87, 292] on link "Aktuell 143" at bounding box center [137, 291] width 242 height 19
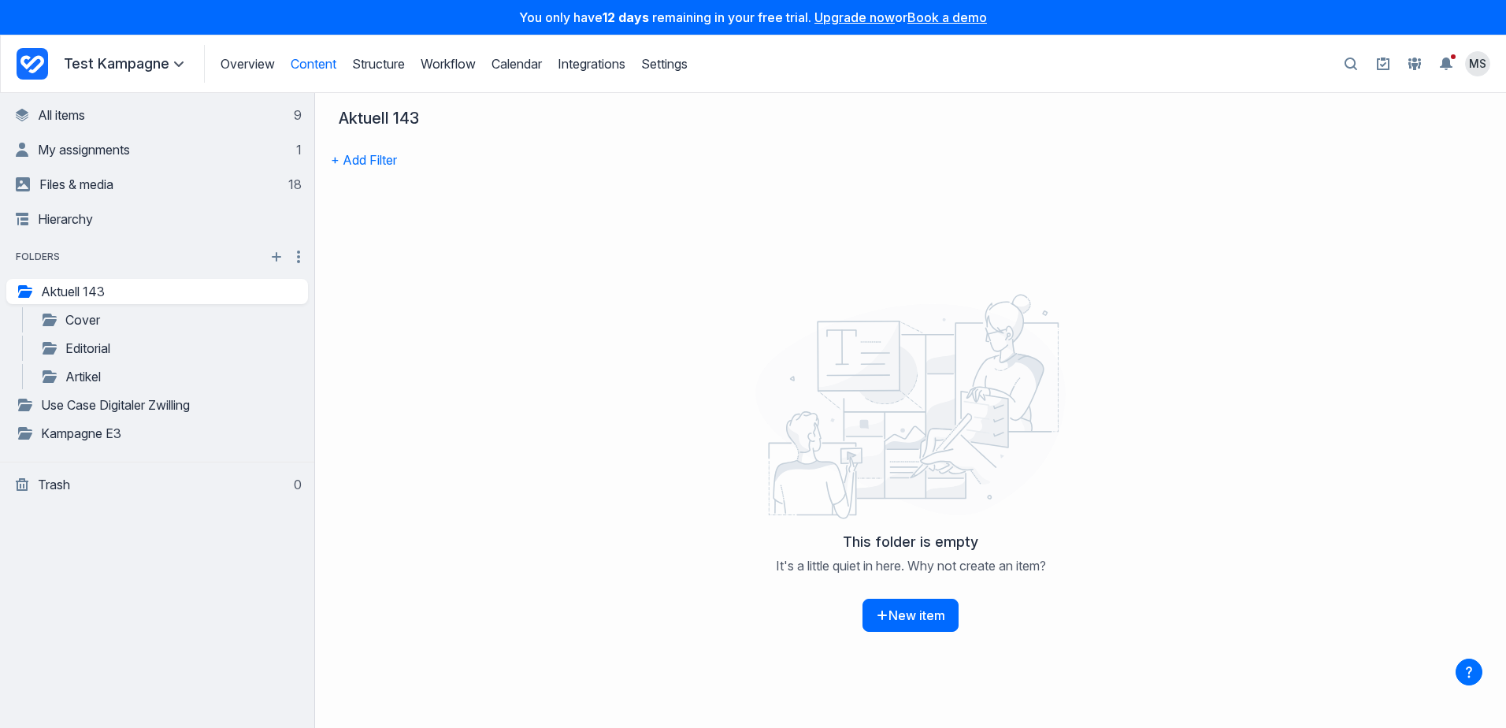
click at [460, 398] on div at bounding box center [911, 406] width 1172 height 236
click at [147, 321] on link "Cover" at bounding box center [148, 319] width 217 height 19
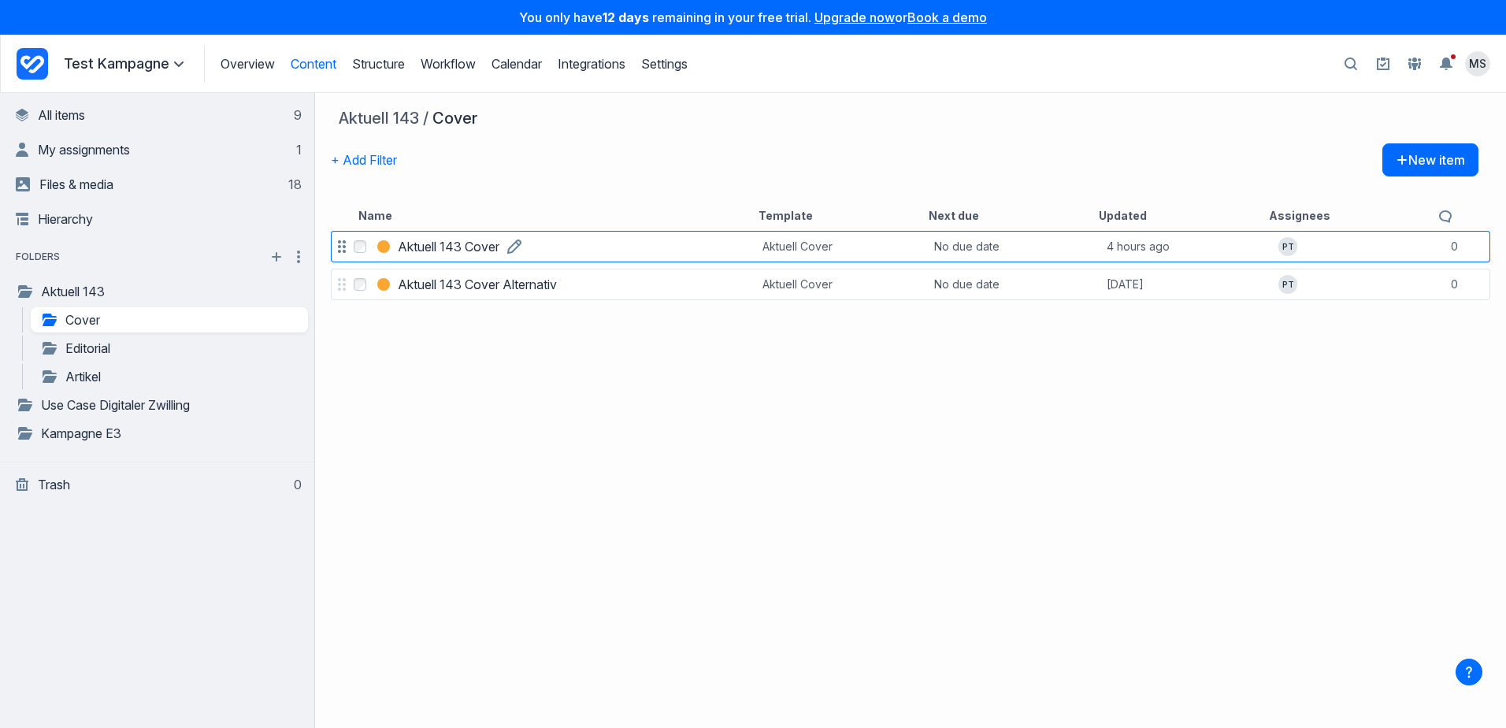
click at [449, 251] on h3 "Aktuell 143 Cover" at bounding box center [449, 246] width 102 height 19
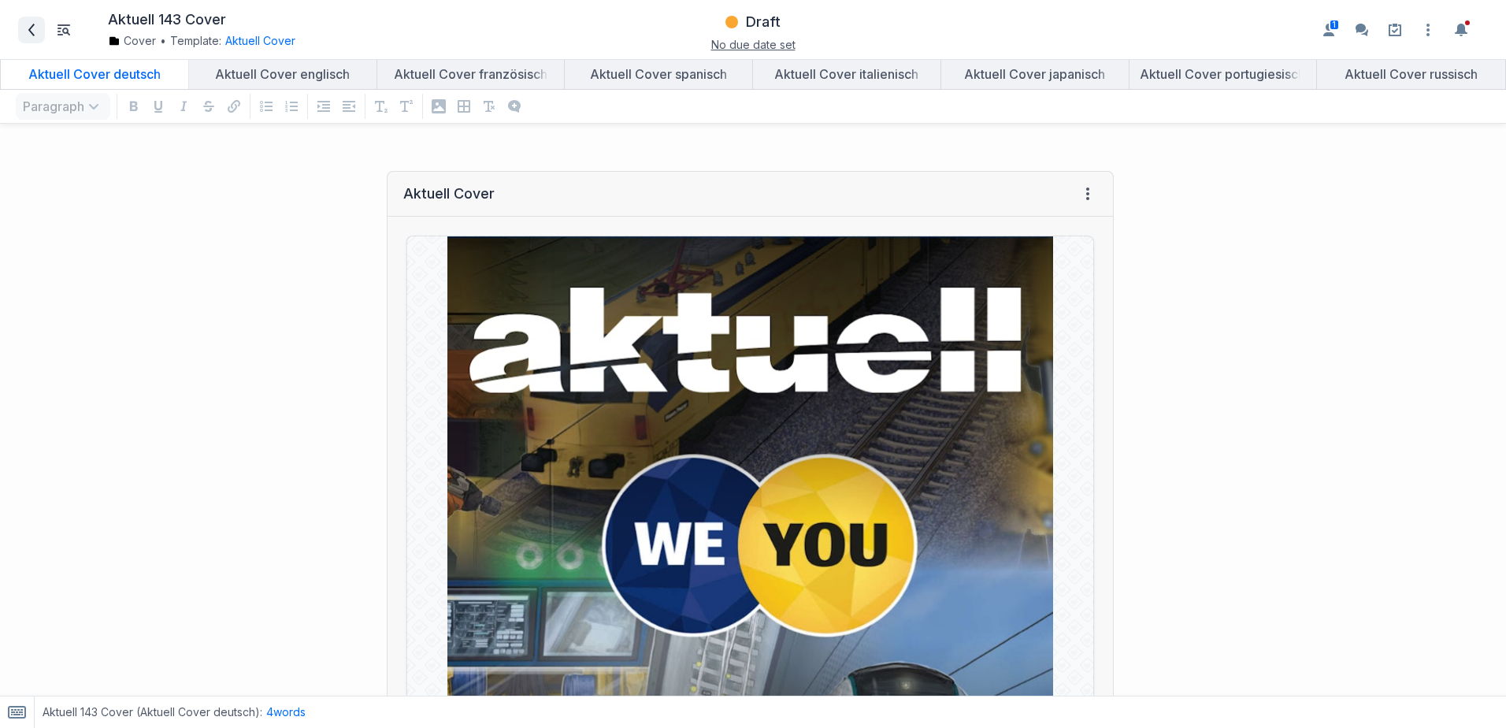
click at [29, 32] on icon at bounding box center [31, 30] width 13 height 13
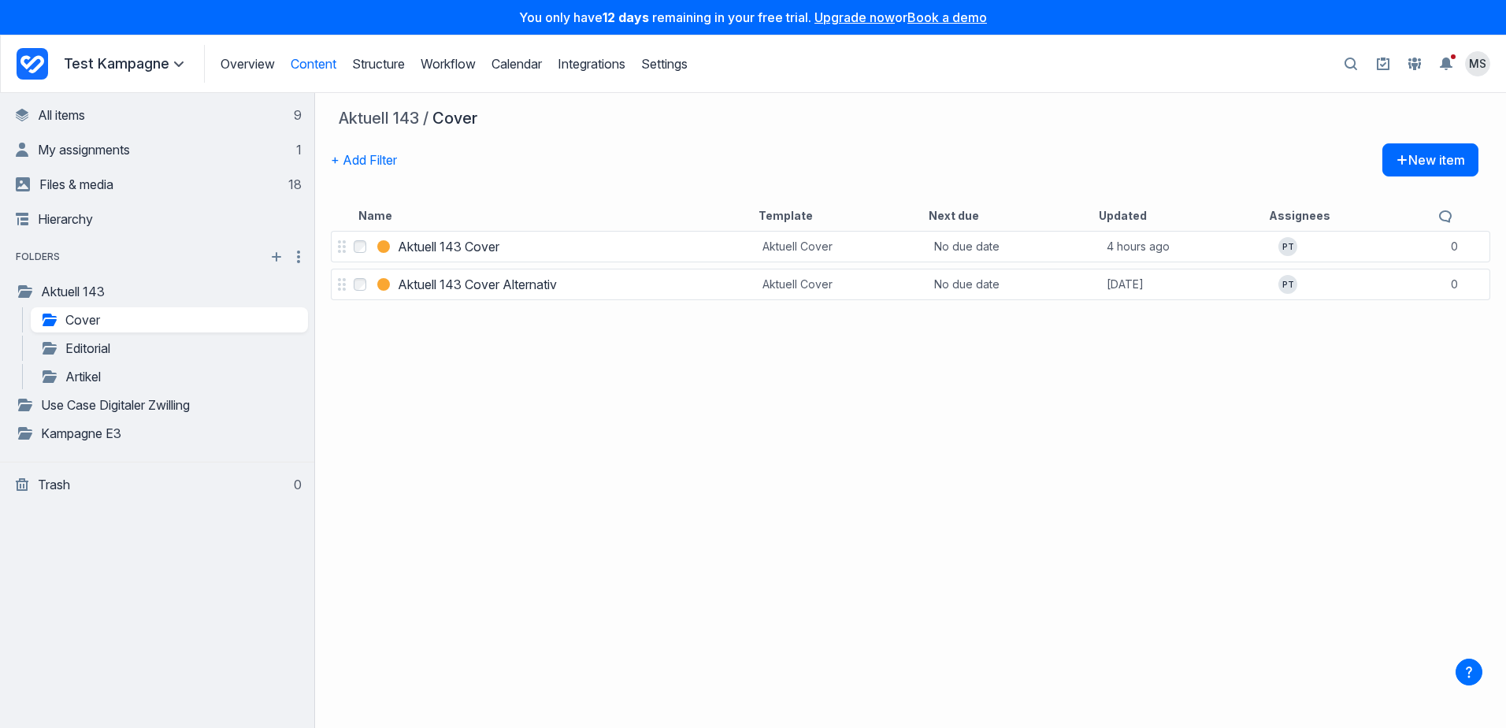
click at [535, 507] on div "Select Aktuell 143 Cover Aktuell 143 Cover Aktuell Cover No due date 4 hours ag…" at bounding box center [910, 478] width 1191 height 500
click at [206, 150] on link "My assignments 1" at bounding box center [159, 150] width 286 height 32
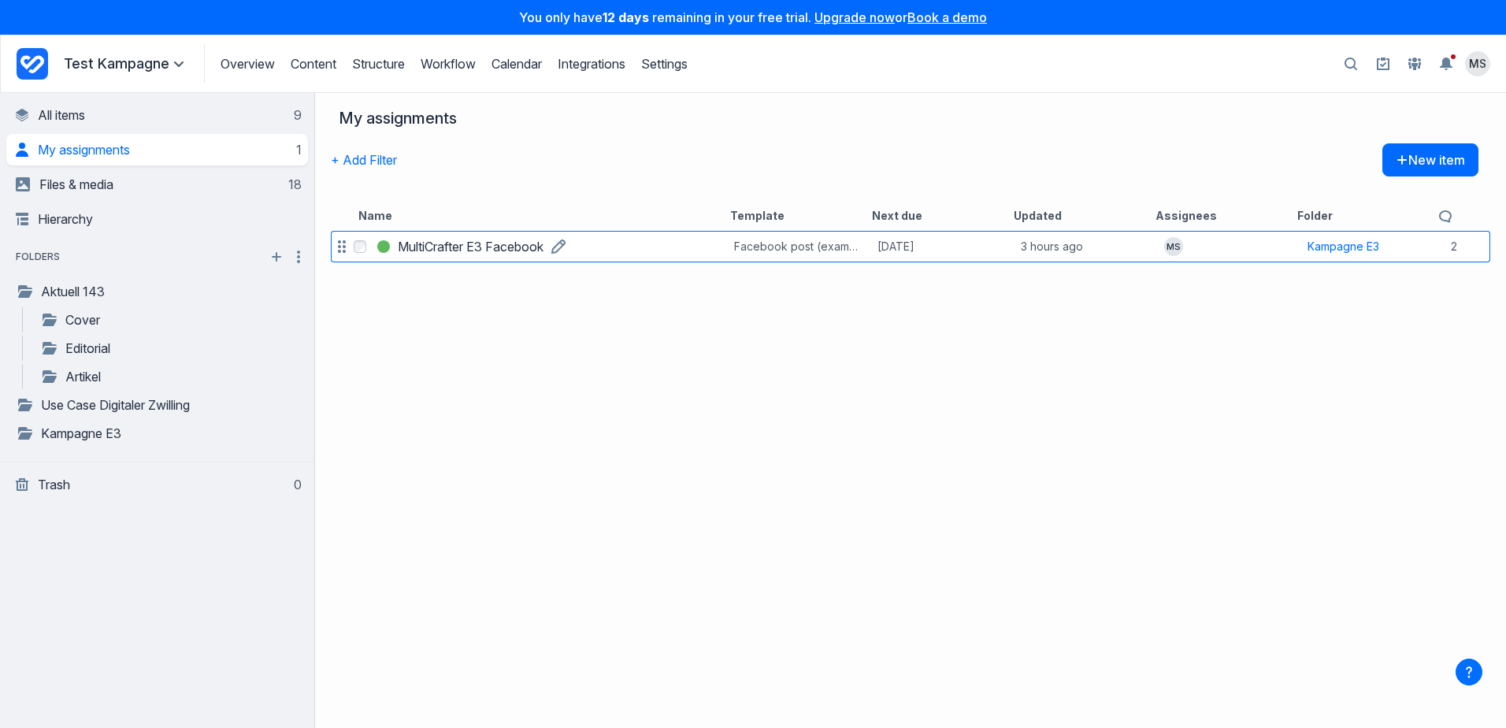
click at [448, 250] on h3 "MultiCrafter E3 Facebook" at bounding box center [471, 246] width 146 height 19
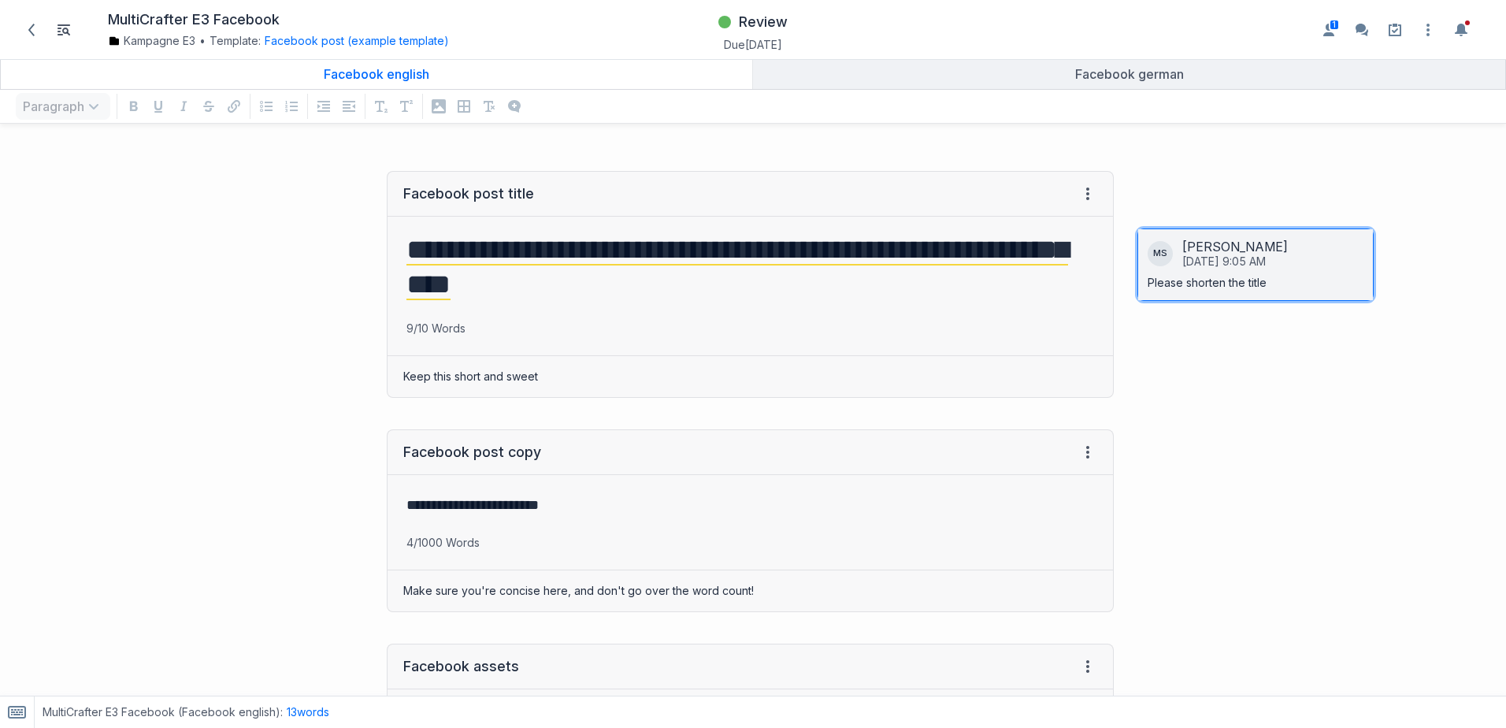
click at [1202, 256] on div "[DATE] 9:05 AM" at bounding box center [1225, 261] width 84 height 14
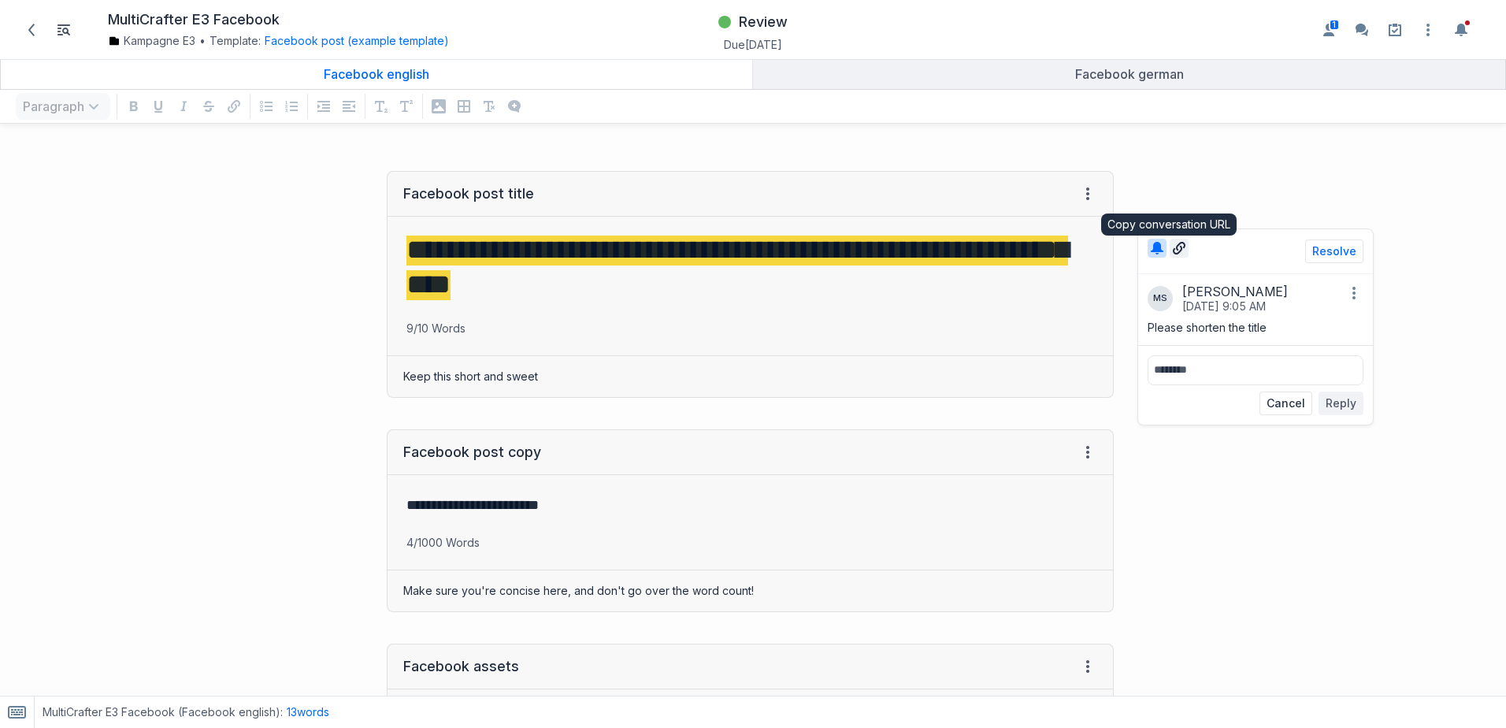
click at [1171, 249] on icon "button" at bounding box center [1179, 248] width 19 height 19
drag, startPoint x: 1171, startPoint y: 249, endPoint x: 1371, endPoint y: 169, distance: 215.7
click at [1371, 169] on div "**********" at bounding box center [1318, 706] width 377 height 1103
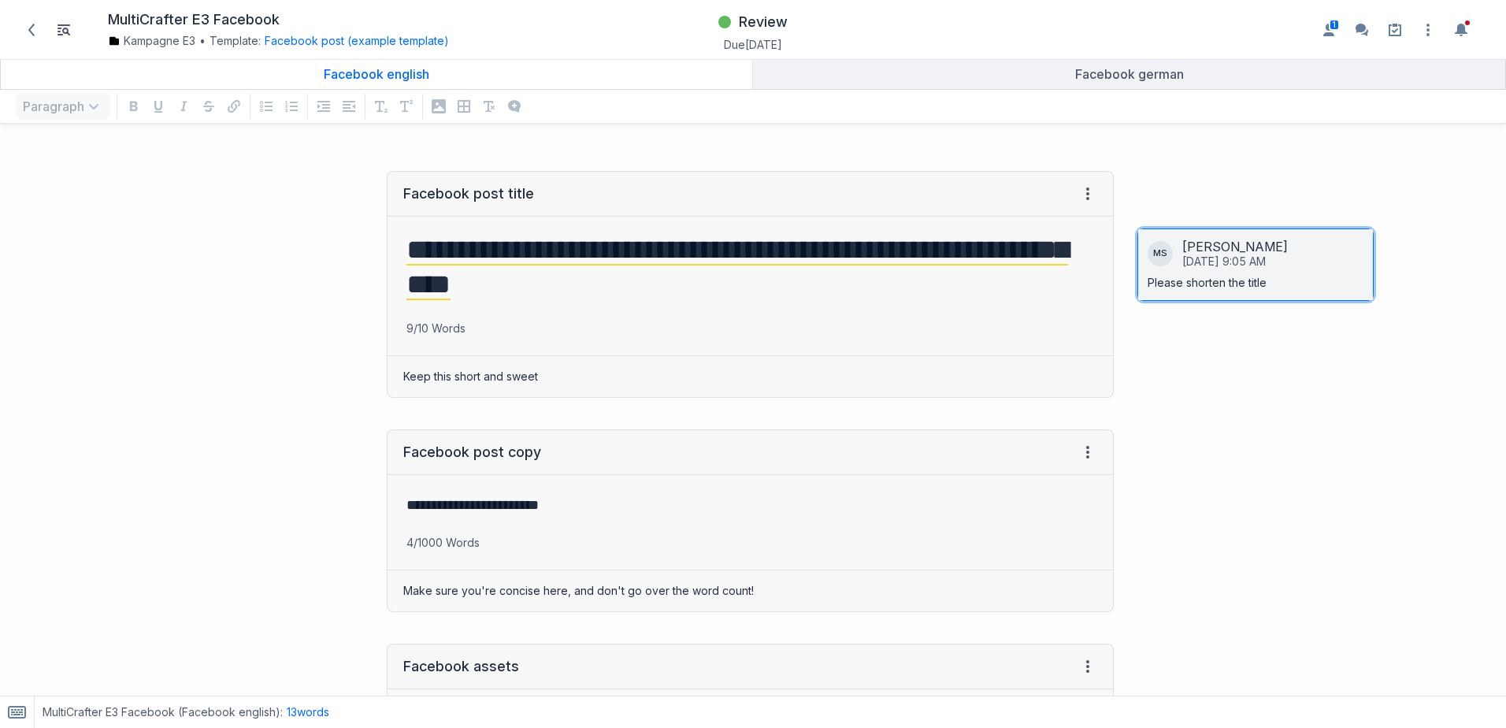
click at [1186, 254] on div "[PERSON_NAME]" at bounding box center [1273, 247] width 181 height 16
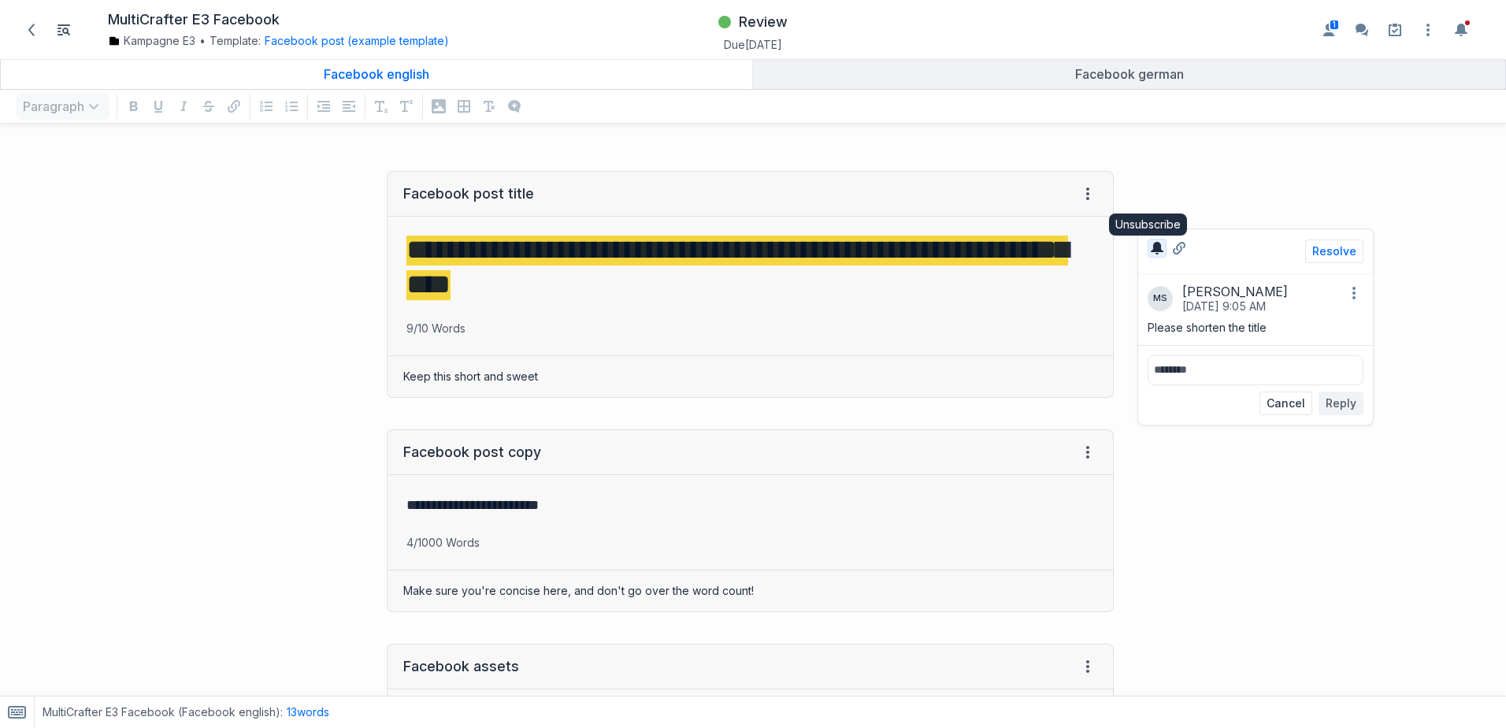
click at [1151, 249] on icon "button" at bounding box center [1157, 248] width 13 height 13
click at [1151, 245] on icon "button" at bounding box center [1157, 248] width 13 height 13
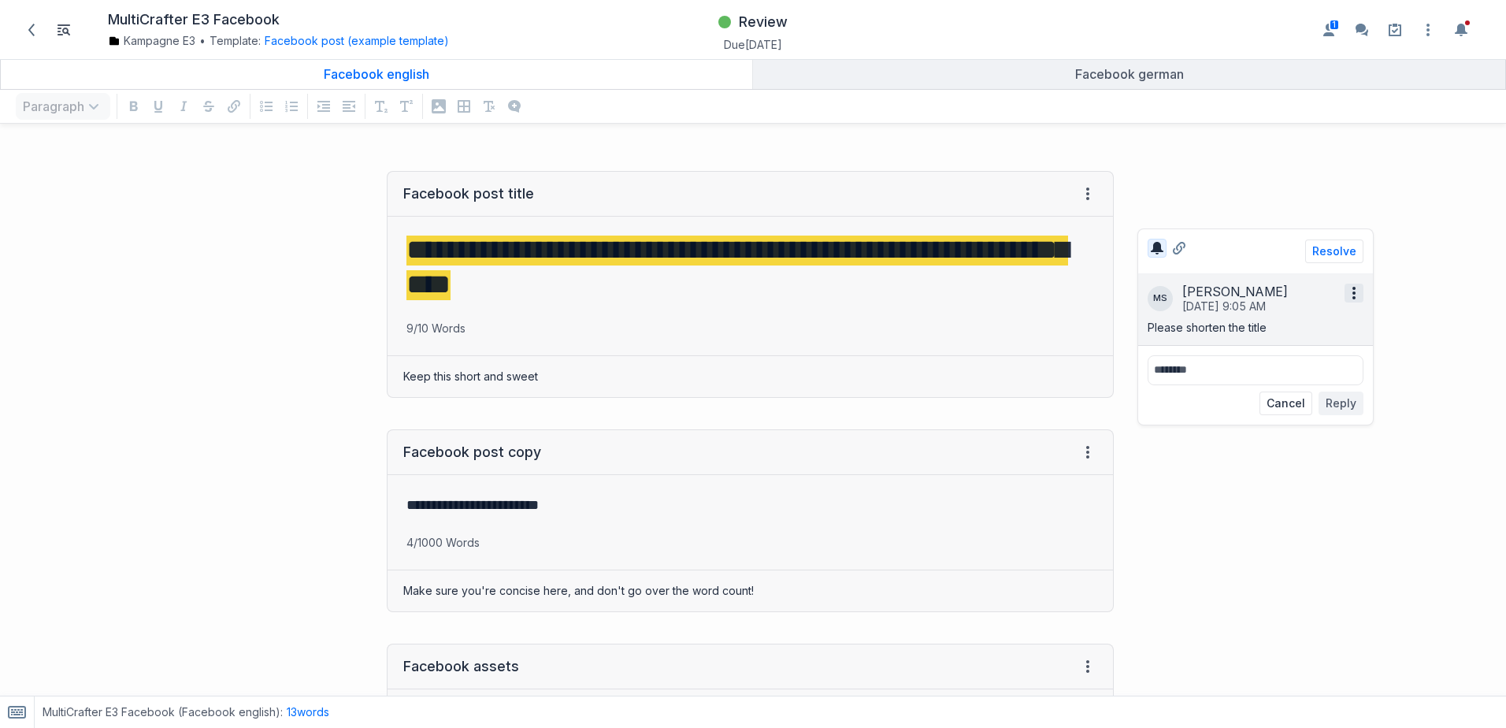
click at [1346, 295] on icon "button" at bounding box center [1354, 293] width 19 height 19
click at [1276, 170] on div "**********" at bounding box center [1318, 706] width 377 height 1103
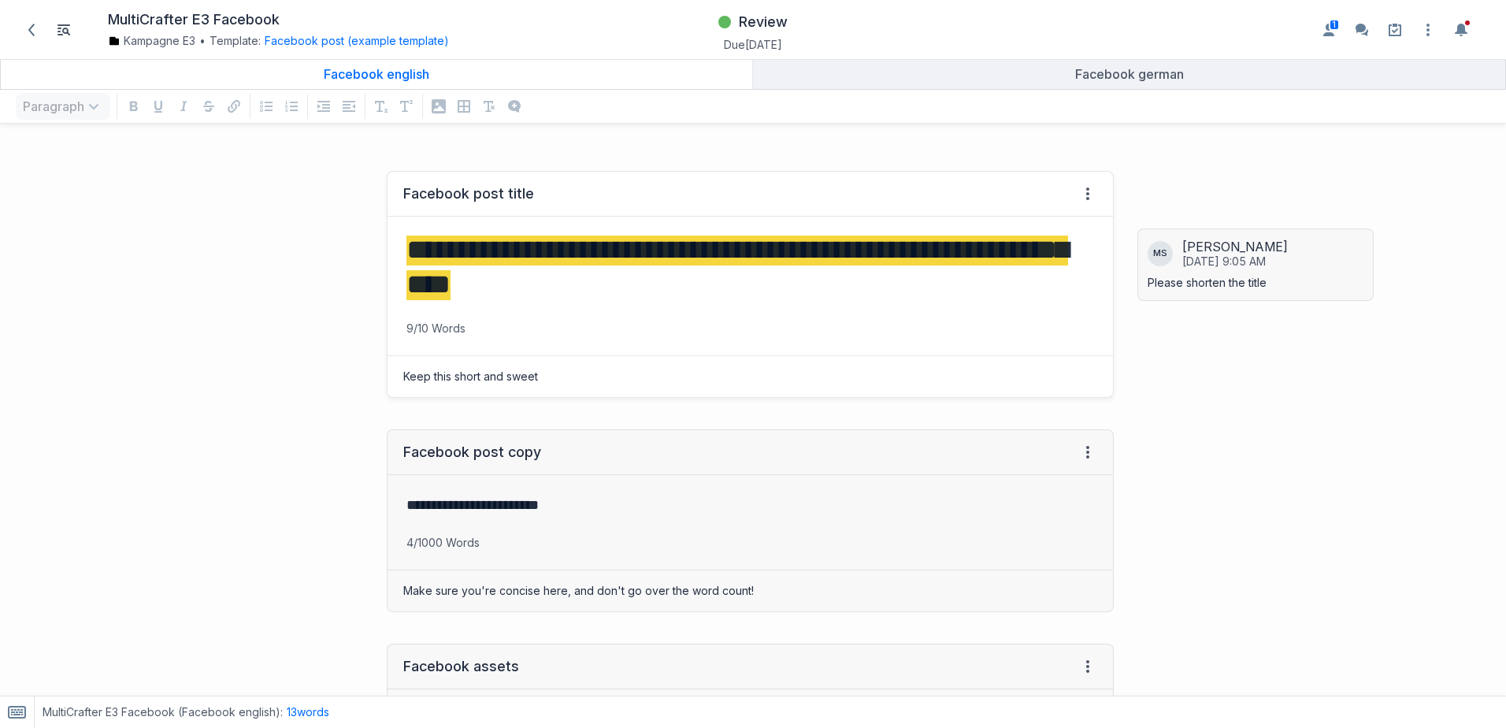
click at [420, 251] on mark "**********" at bounding box center [738, 268] width 662 height 65
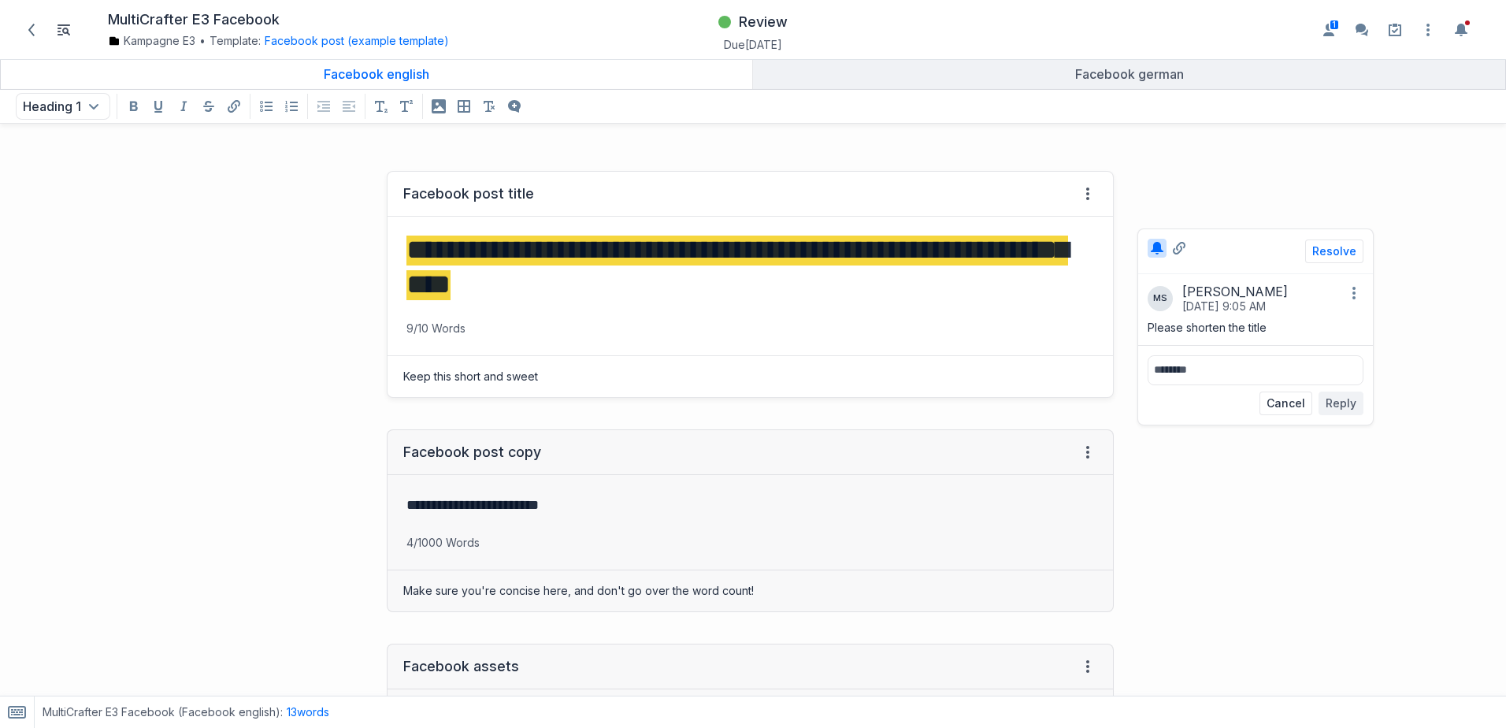
click at [720, 147] on div "**********" at bounding box center [753, 410] width 1506 height 572
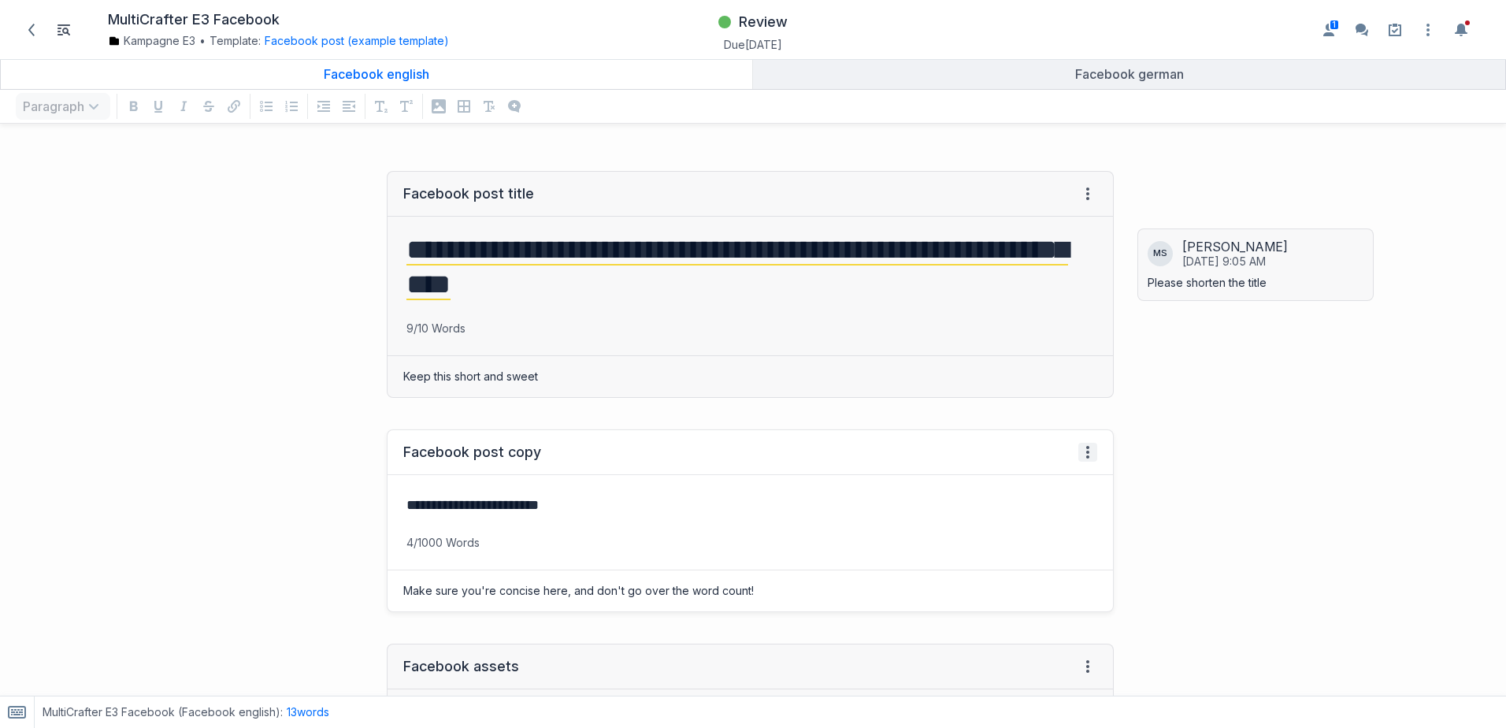
click at [1082, 449] on icon at bounding box center [1088, 452] width 13 height 13
click at [1082, 190] on icon at bounding box center [1088, 194] width 13 height 13
click at [1090, 242] on icon at bounding box center [1096, 246] width 13 height 13
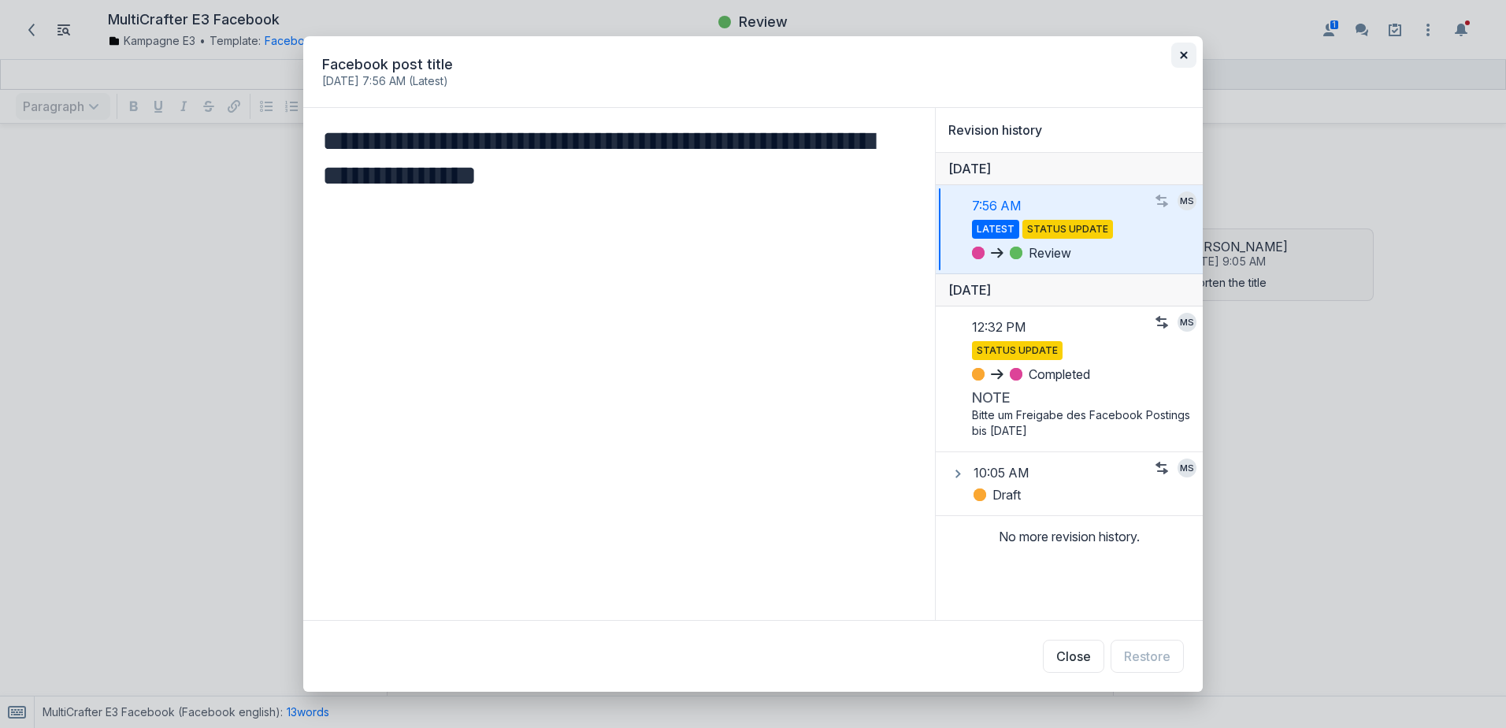
click at [1177, 57] on button "button" at bounding box center [1184, 55] width 25 height 25
